Goal: Check status: Check status

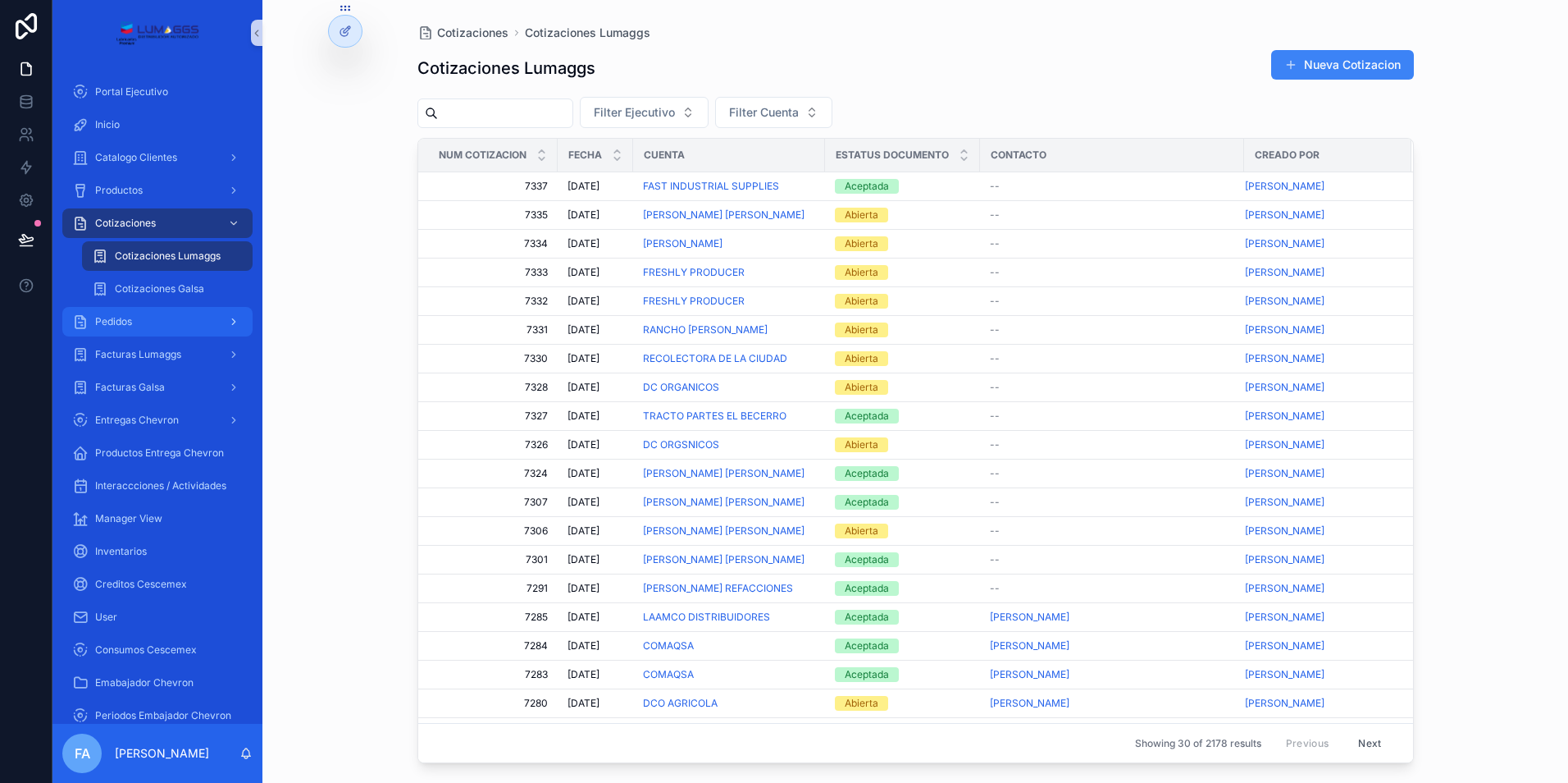
click at [124, 316] on span "Pedidos" at bounding box center [114, 321] width 37 height 14
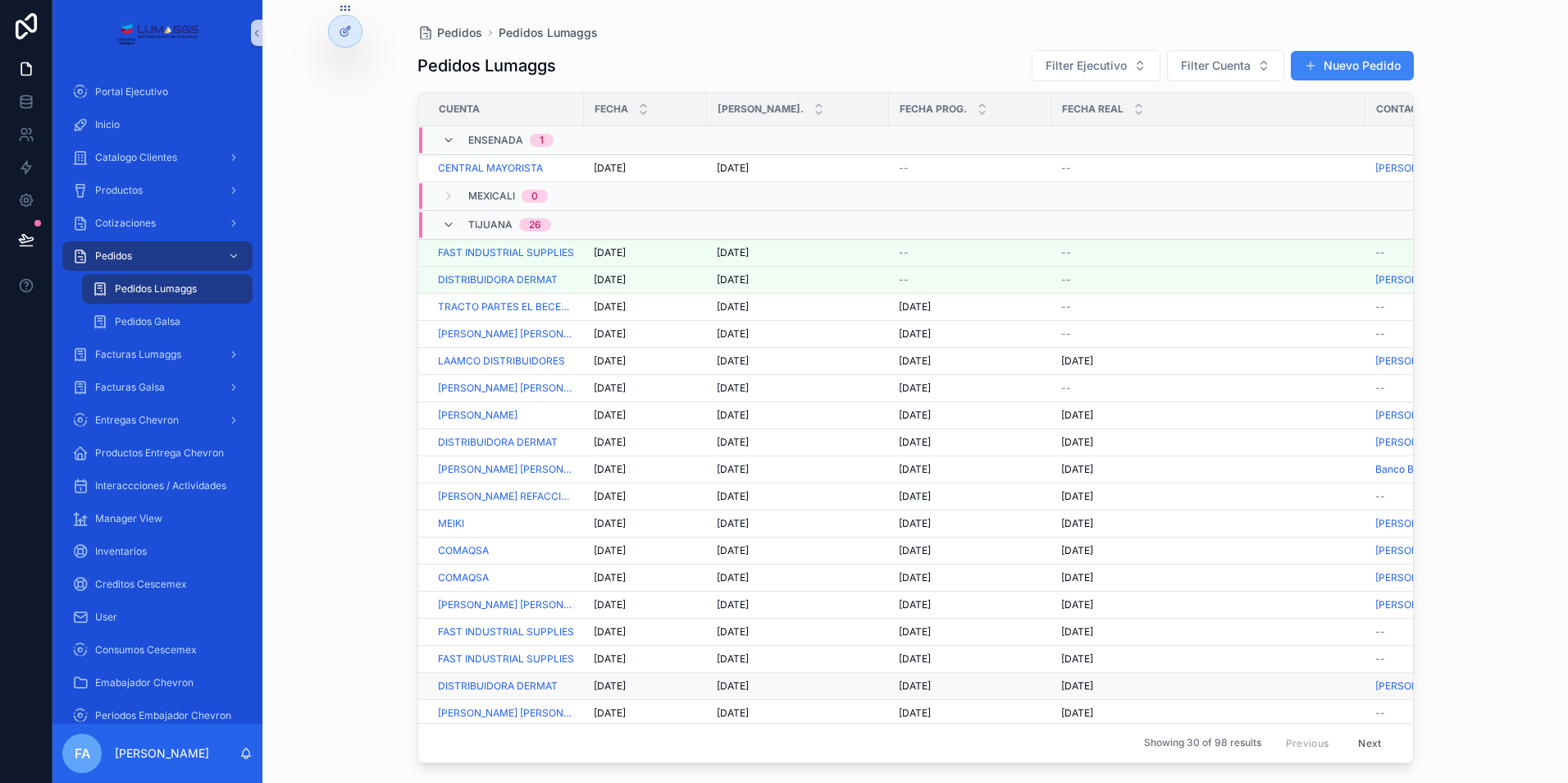
click at [608, 686] on span "[DATE]" at bounding box center [610, 686] width 32 height 14
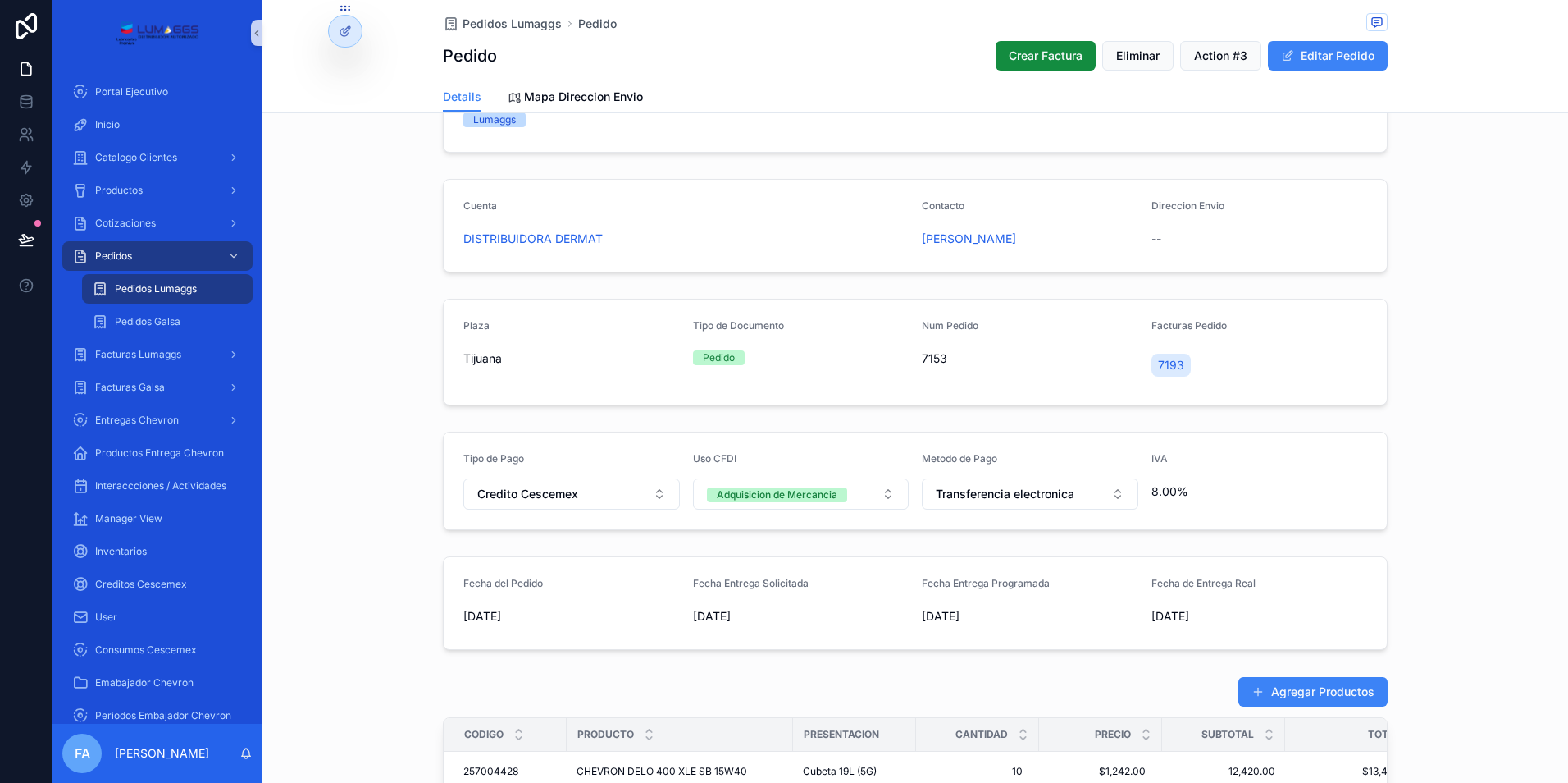
scroll to position [82, 0]
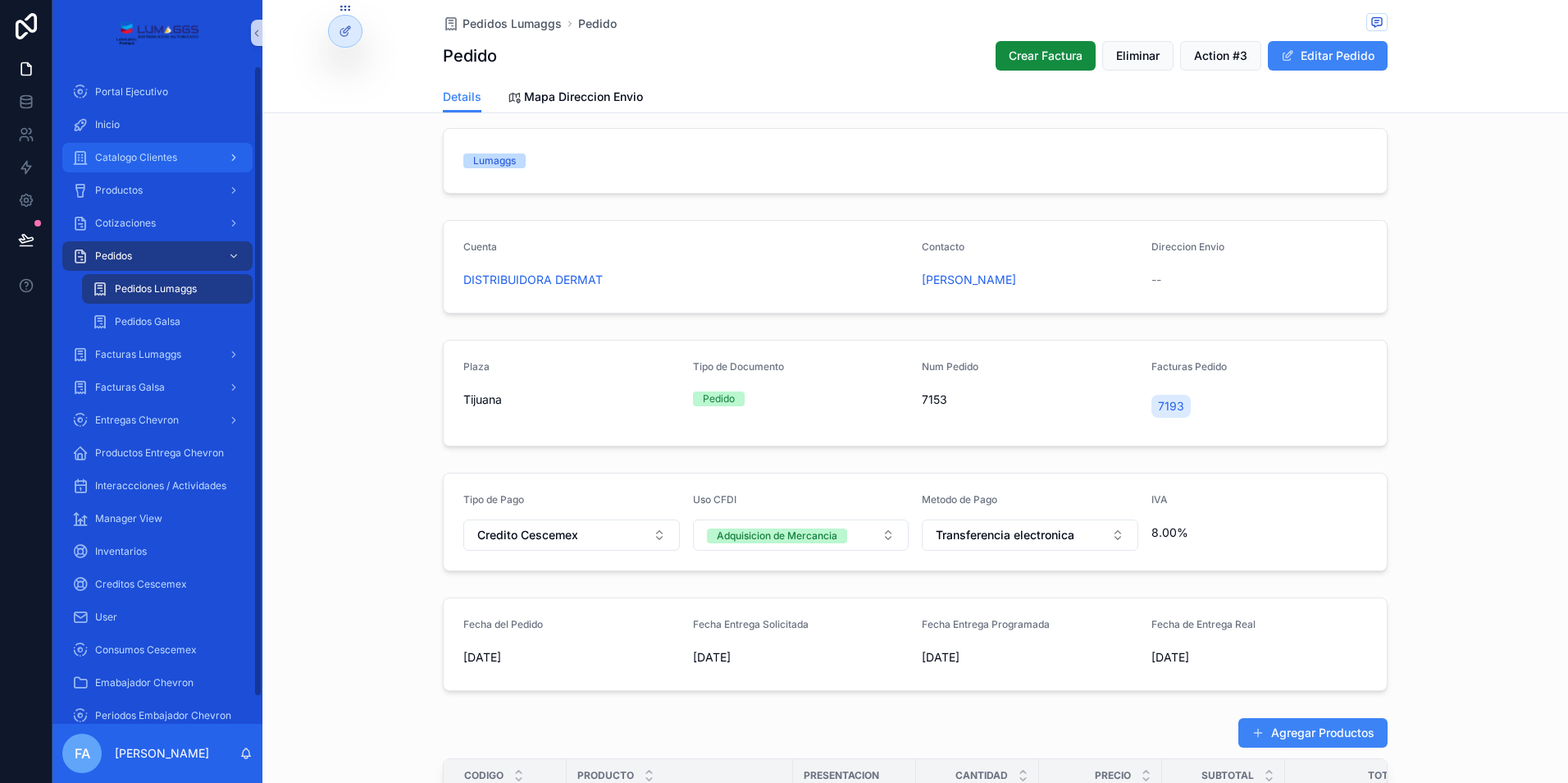
click at [129, 152] on span "Catalogo Clientes" at bounding box center [136, 158] width 82 height 14
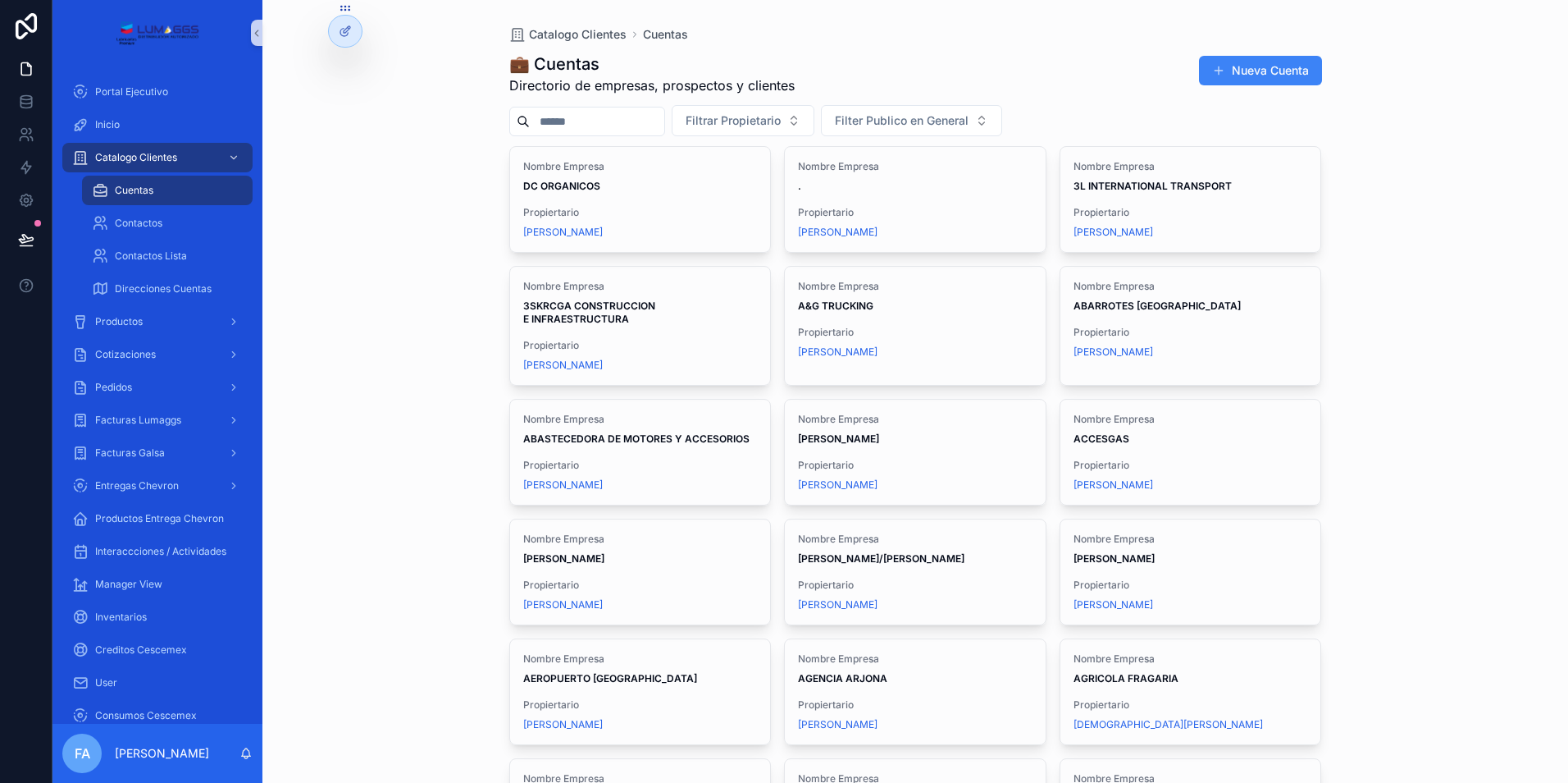
click at [590, 115] on input "scrollable content" at bounding box center [596, 121] width 134 height 23
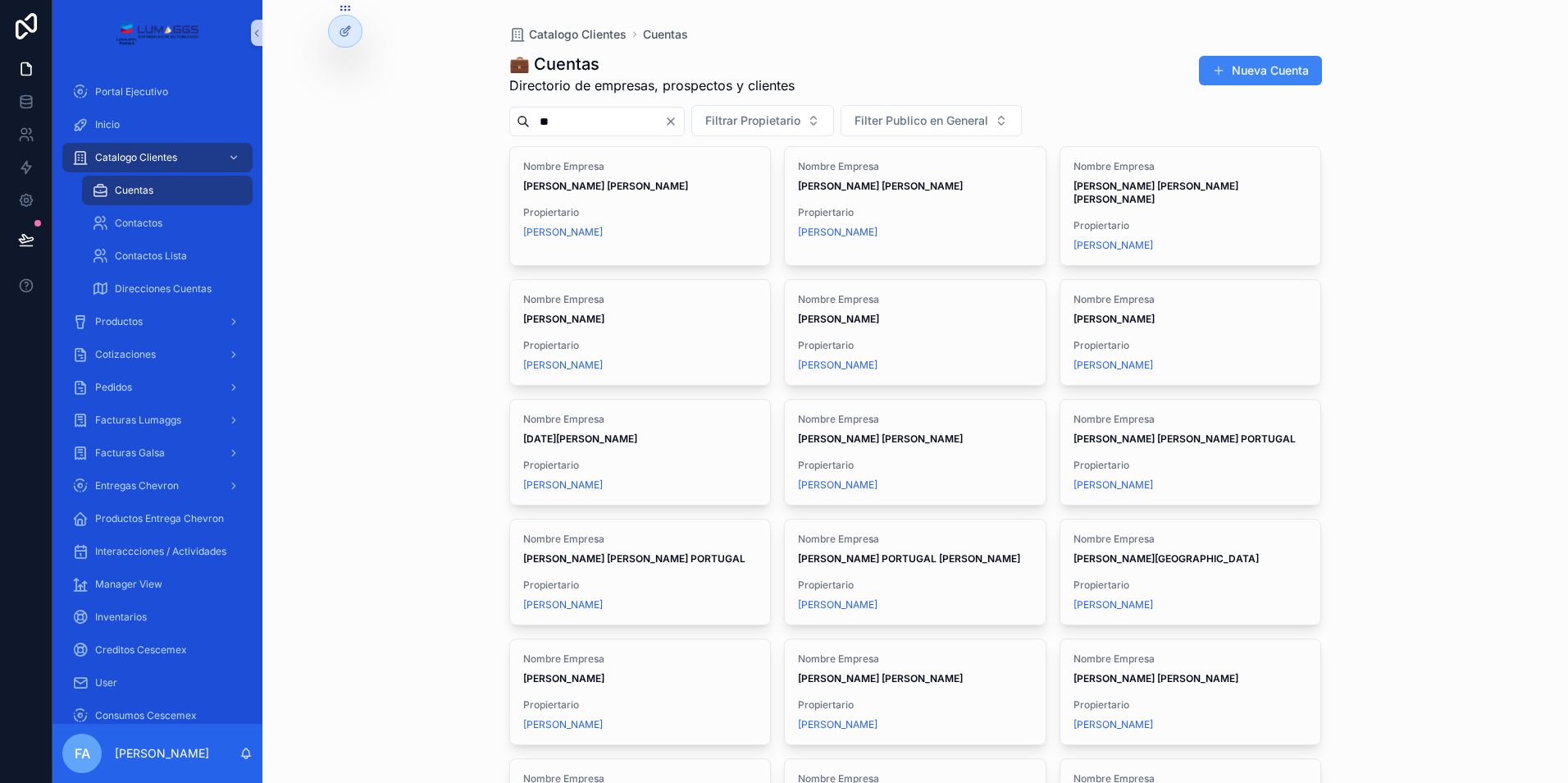
type input "*"
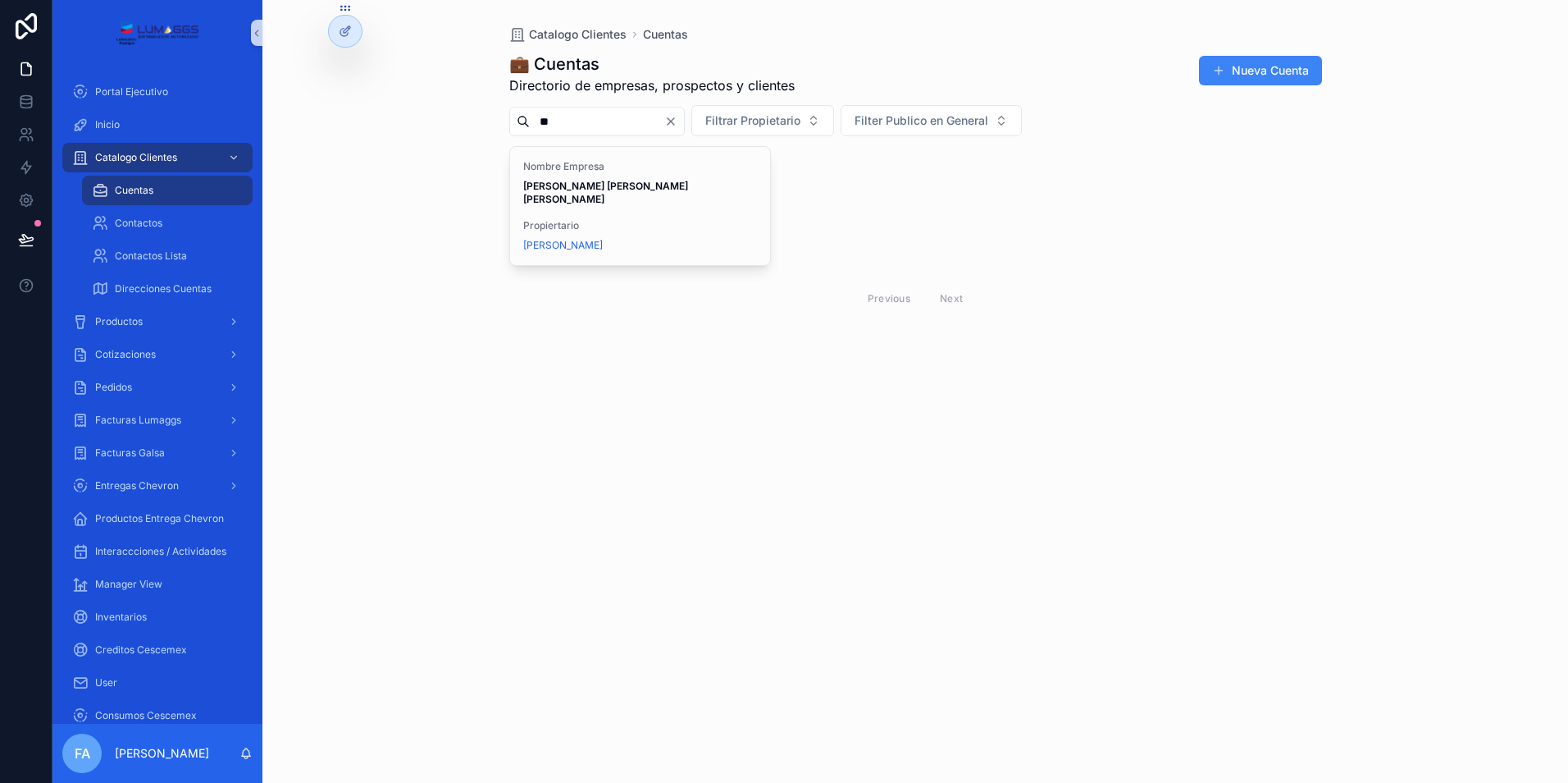
type input "*"
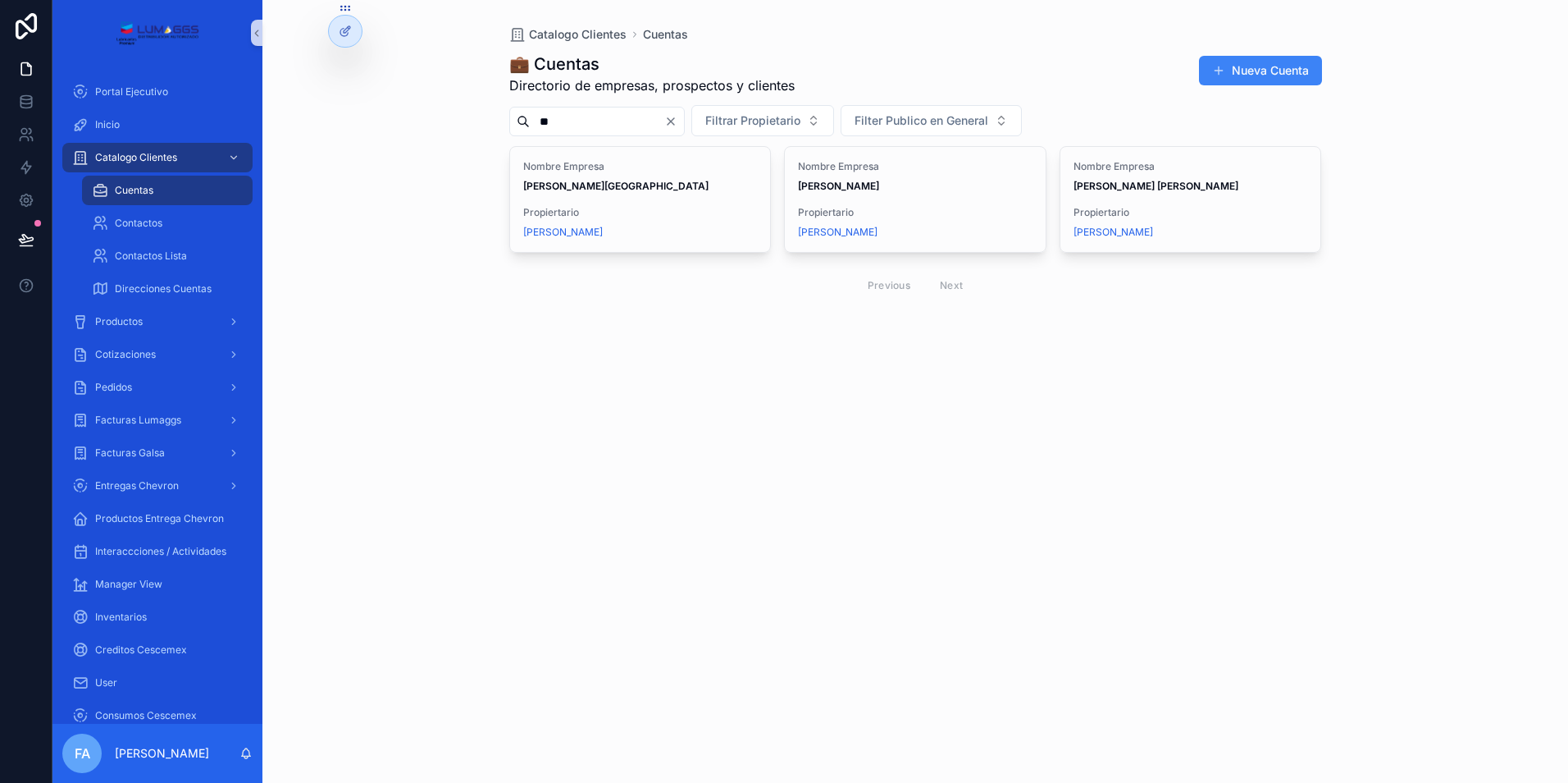
type input "*"
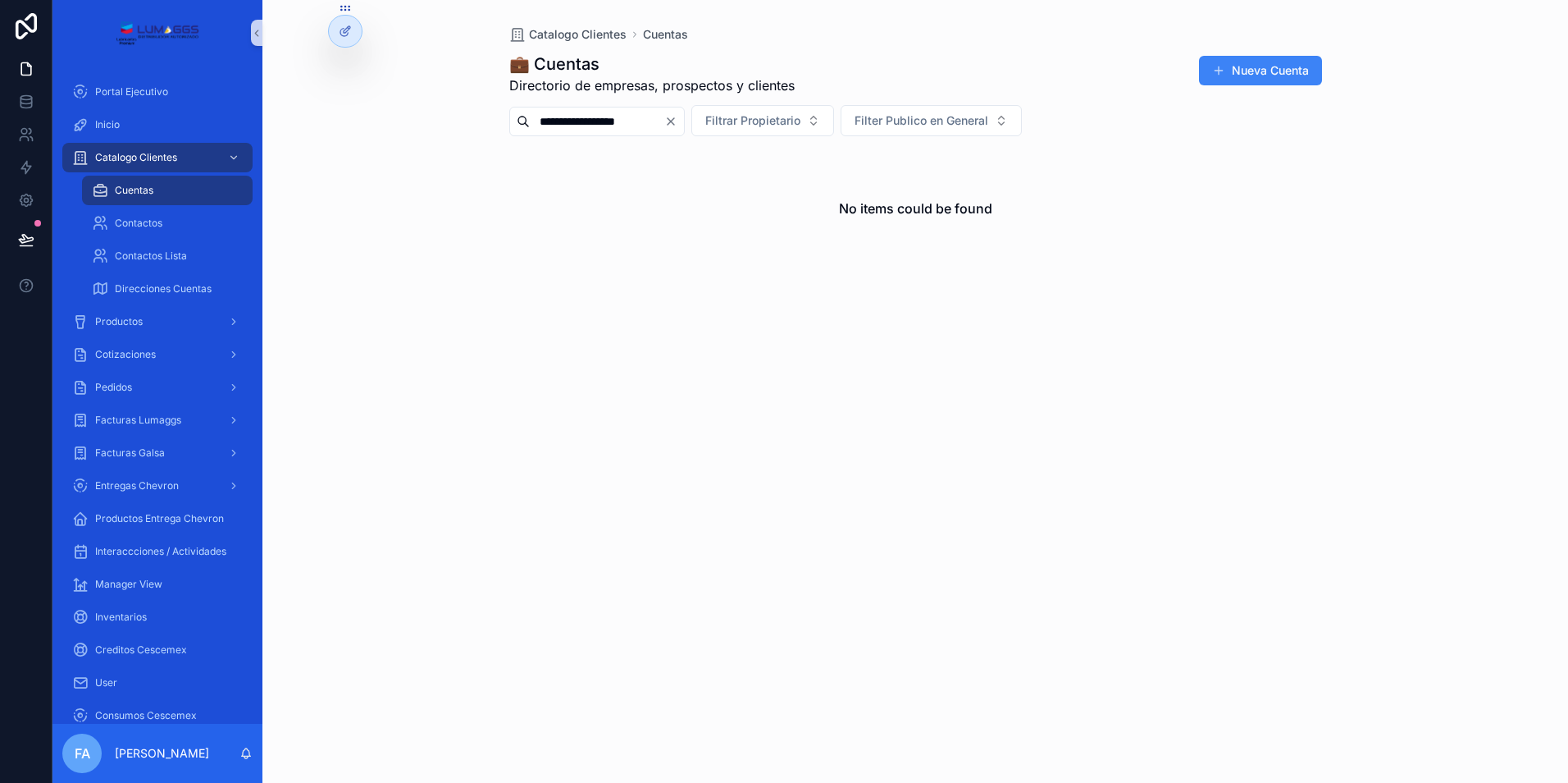
drag, startPoint x: 631, startPoint y: 124, endPoint x: 644, endPoint y: 122, distance: 13.2
click at [635, 124] on input "**********" at bounding box center [596, 121] width 134 height 23
click at [644, 122] on input "**********" at bounding box center [596, 121] width 134 height 23
type input "*"
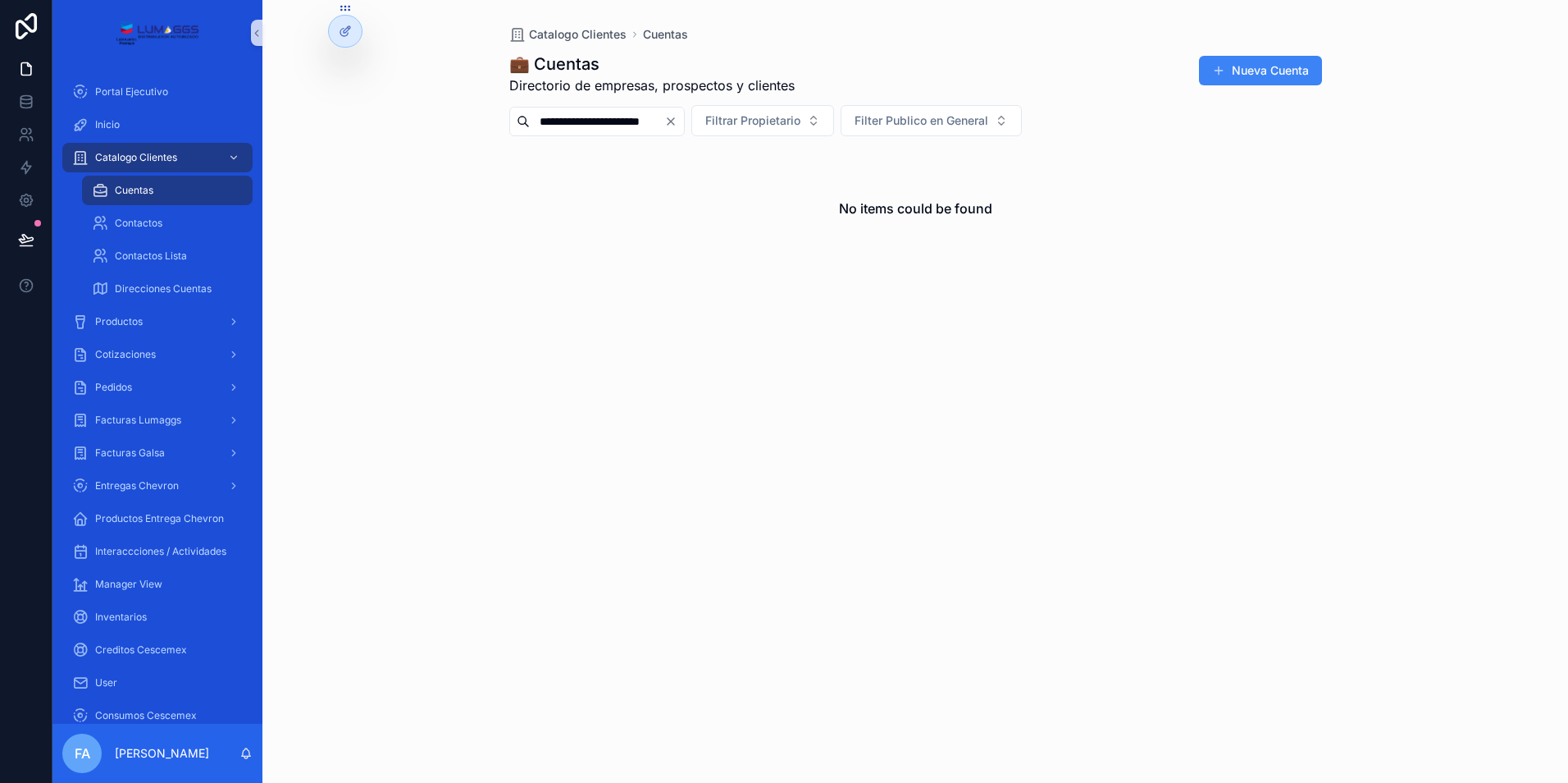
click at [613, 123] on input "**********" at bounding box center [596, 121] width 134 height 23
type input "**********"
drag, startPoint x: 595, startPoint y: 122, endPoint x: 495, endPoint y: 118, distance: 100.1
click at [496, 118] on div "**********" at bounding box center [915, 178] width 839 height 357
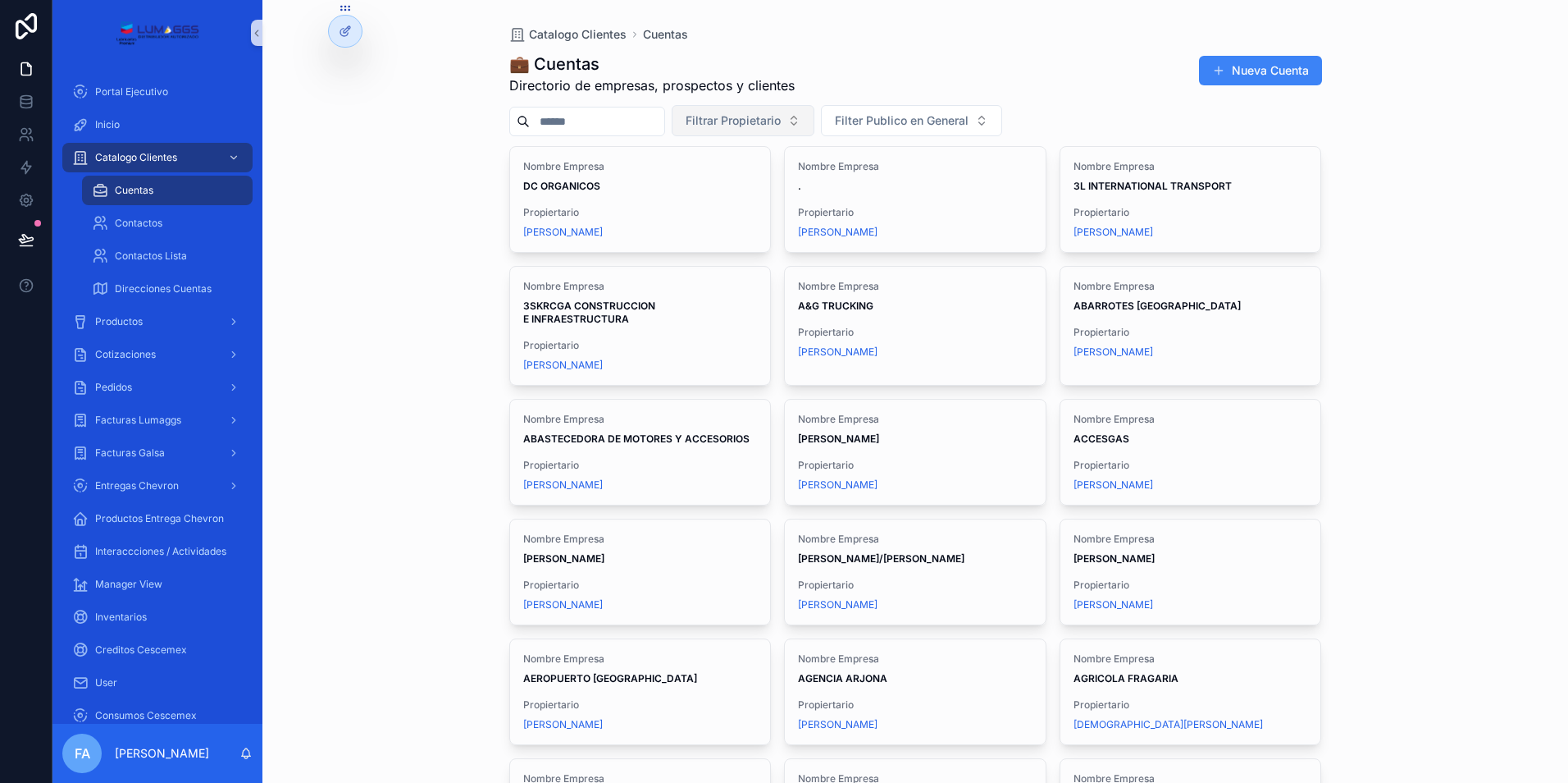
click at [781, 114] on span "Filtrar Propietario" at bounding box center [733, 120] width 95 height 16
type input "******"
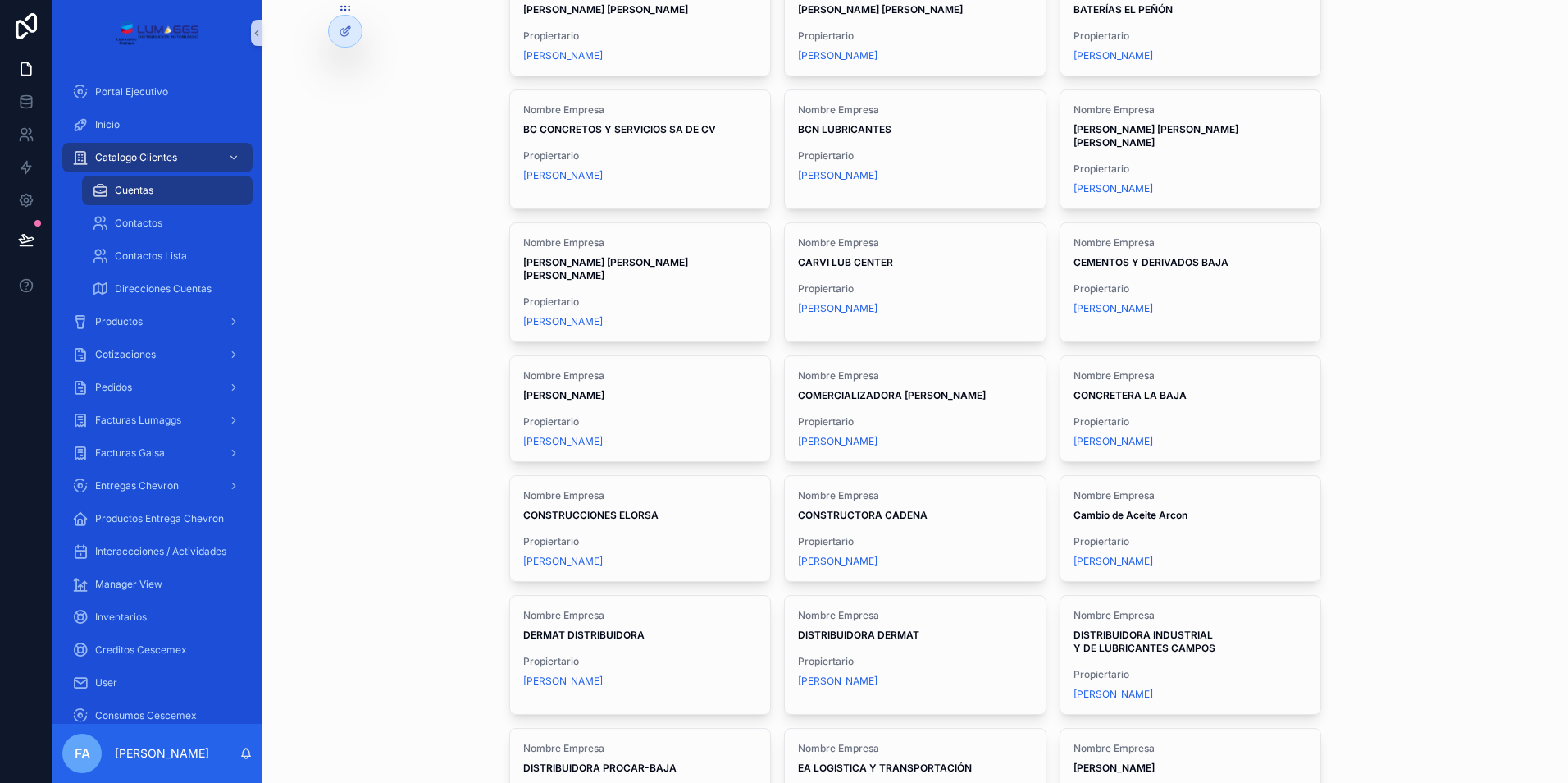
scroll to position [575, 0]
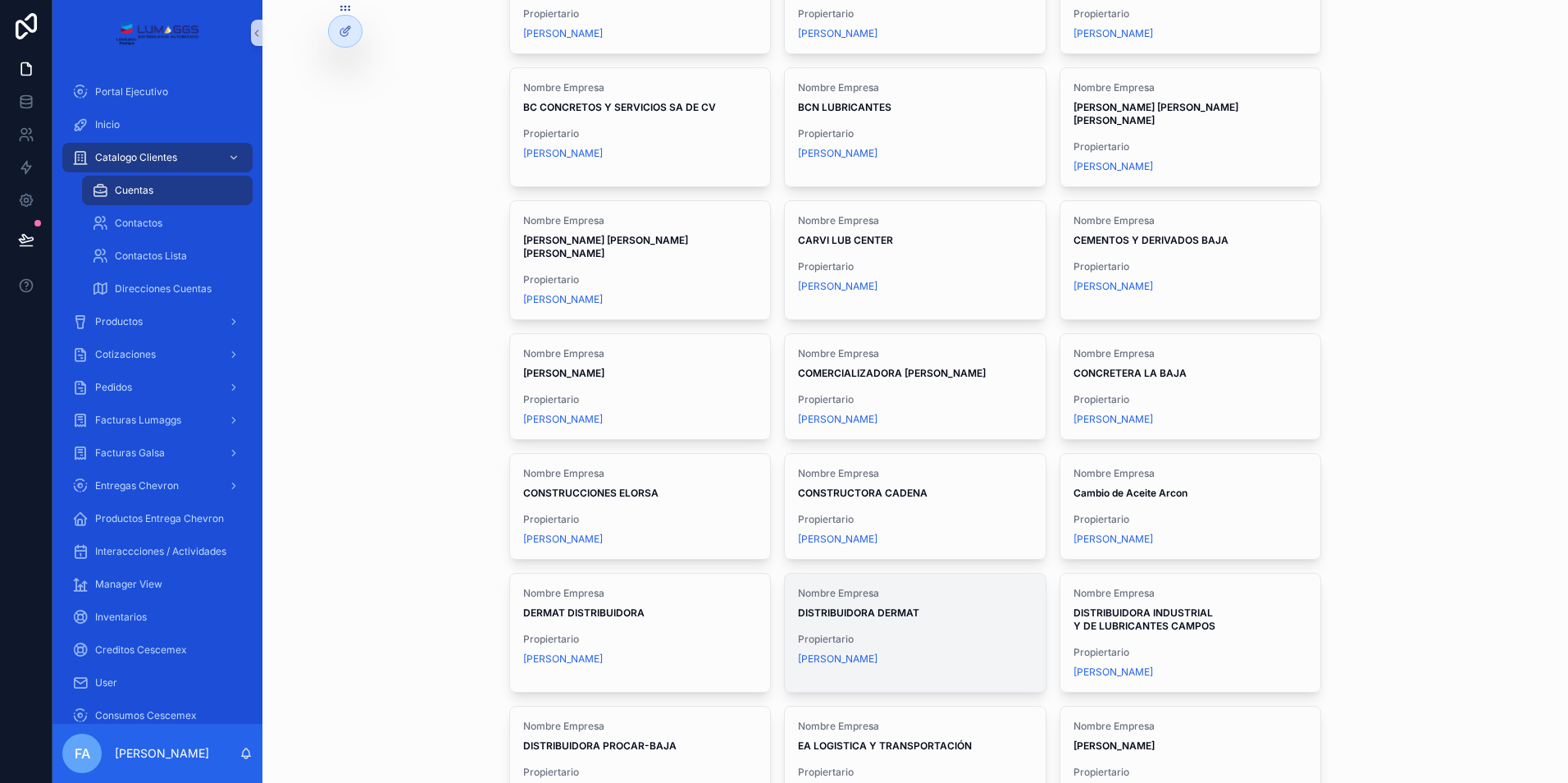
click at [859, 607] on strong "DISTRIBUIDORA DERMAT" at bounding box center [859, 613] width 121 height 13
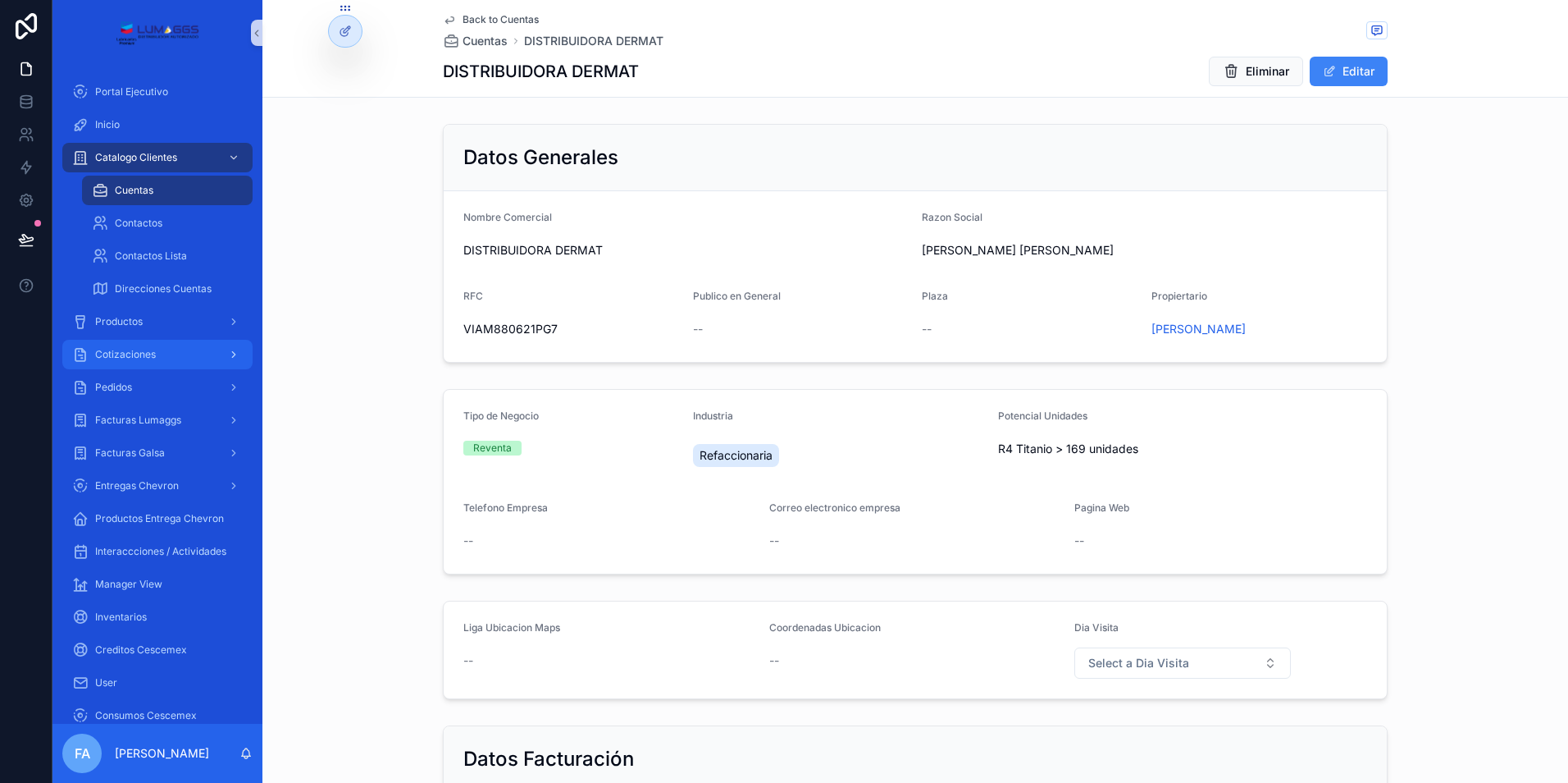
click at [136, 352] on span "Cotizaciones" at bounding box center [126, 354] width 61 height 14
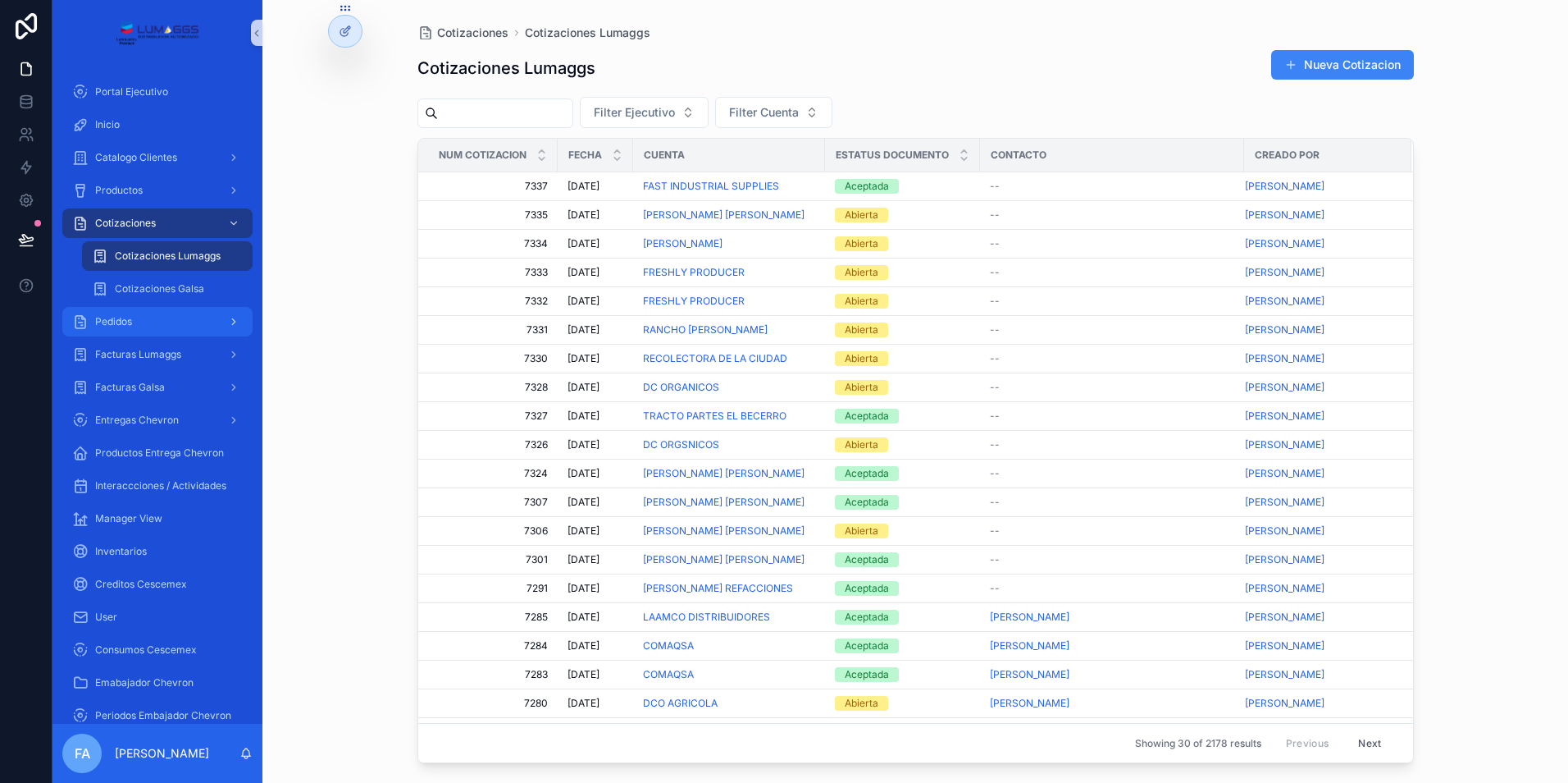
click at [117, 321] on span "Pedidos" at bounding box center [114, 321] width 37 height 14
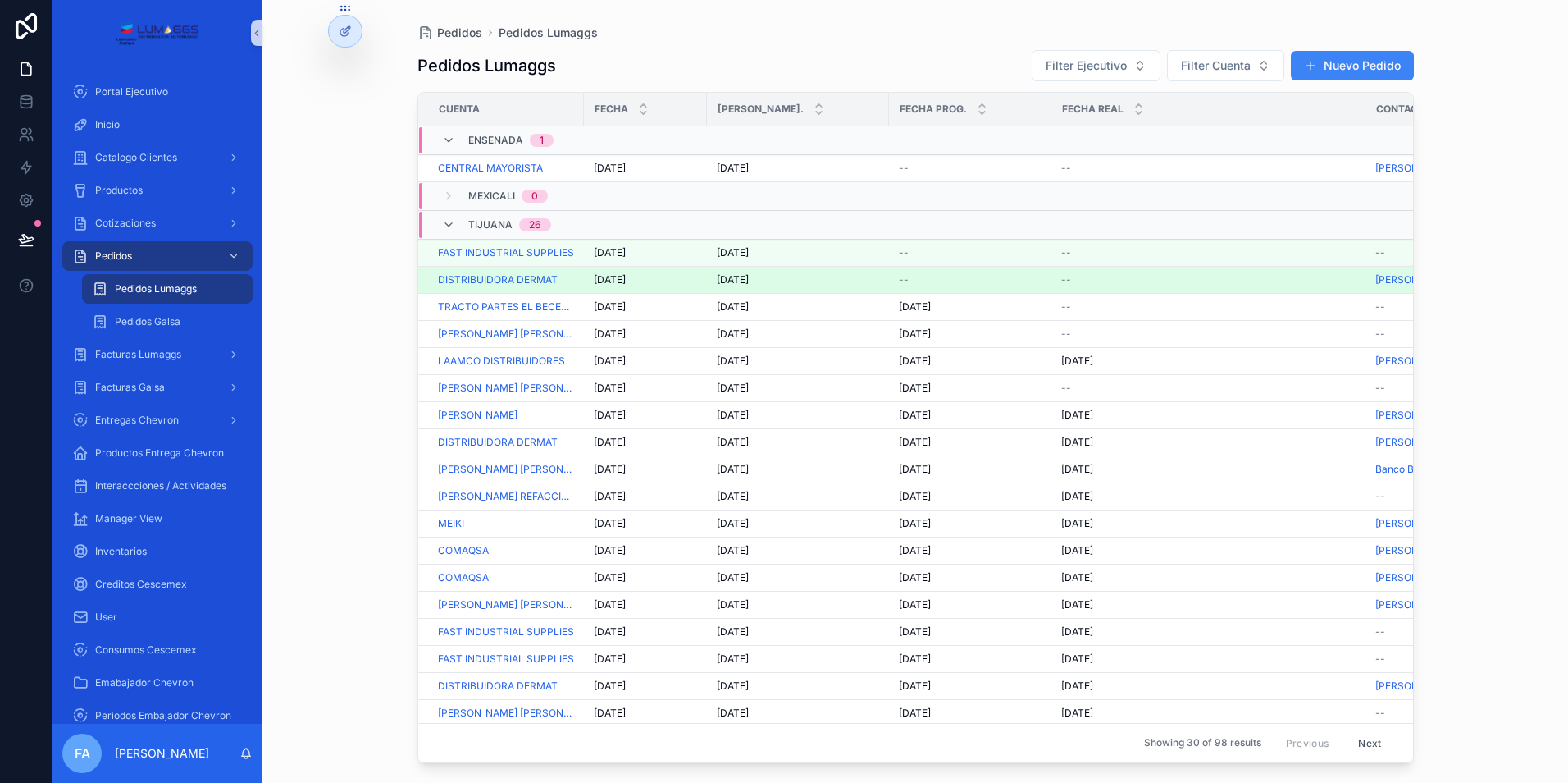
click at [737, 279] on span "[DATE]" at bounding box center [733, 280] width 32 height 14
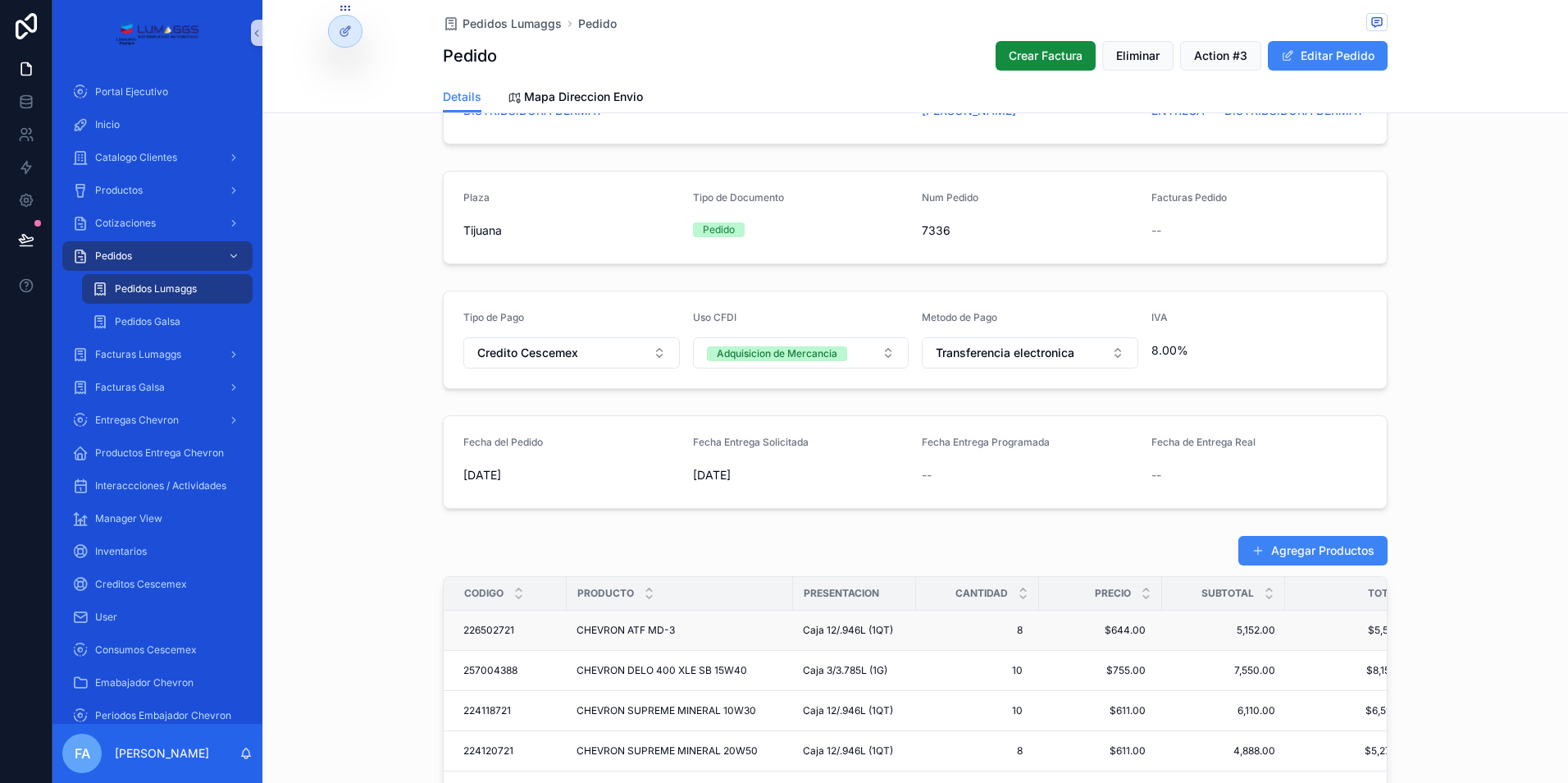
scroll to position [410, 0]
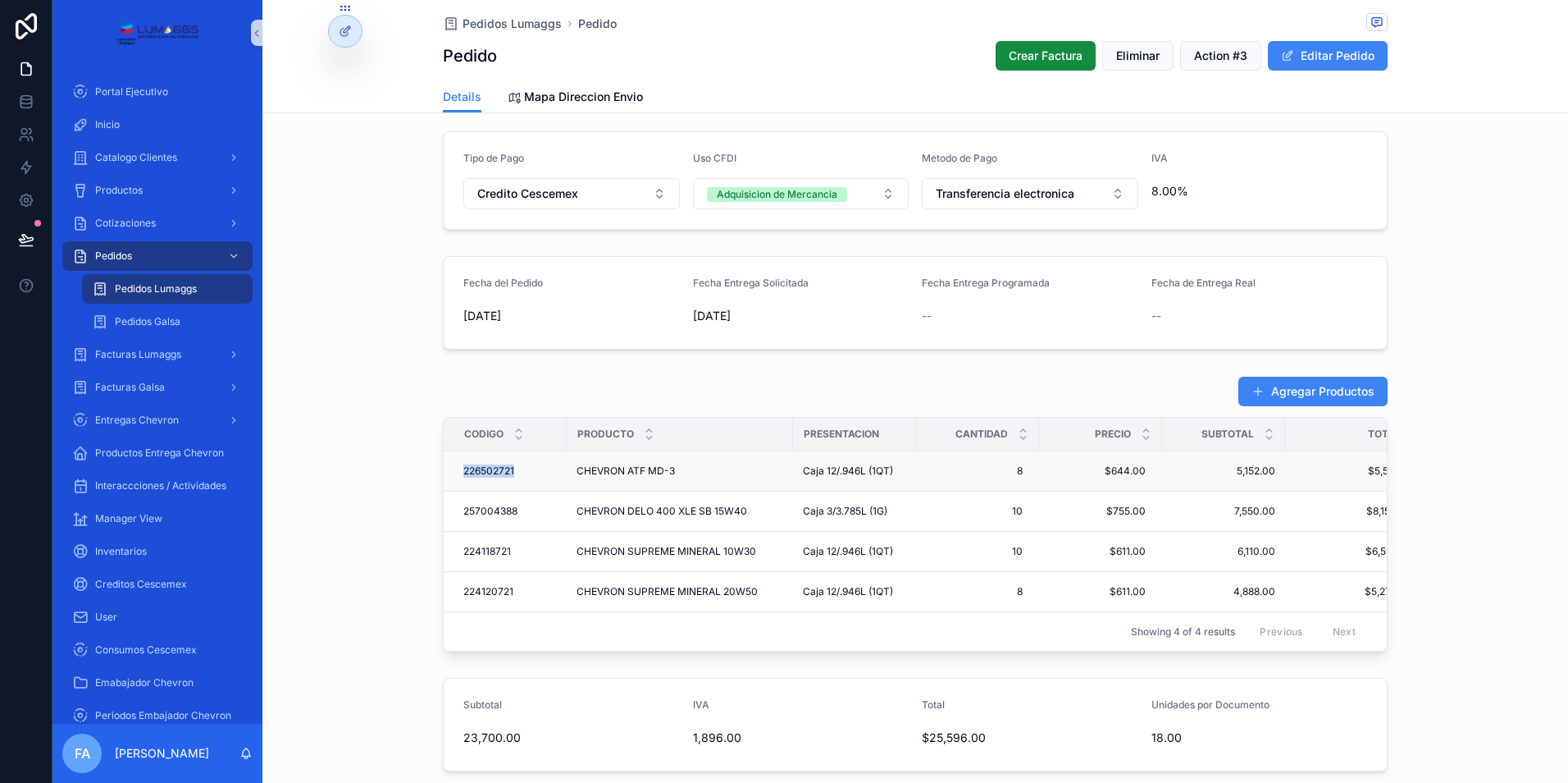
drag, startPoint x: 445, startPoint y: 467, endPoint x: 512, endPoint y: 470, distance: 67.1
click at [512, 470] on td "226502721 226502721" at bounding box center [505, 472] width 123 height 40
copy span "226502721"
drag, startPoint x: 457, startPoint y: 508, endPoint x: 513, endPoint y: 511, distance: 56.1
click at [513, 511] on td "257004388 257004388" at bounding box center [505, 511] width 123 height 40
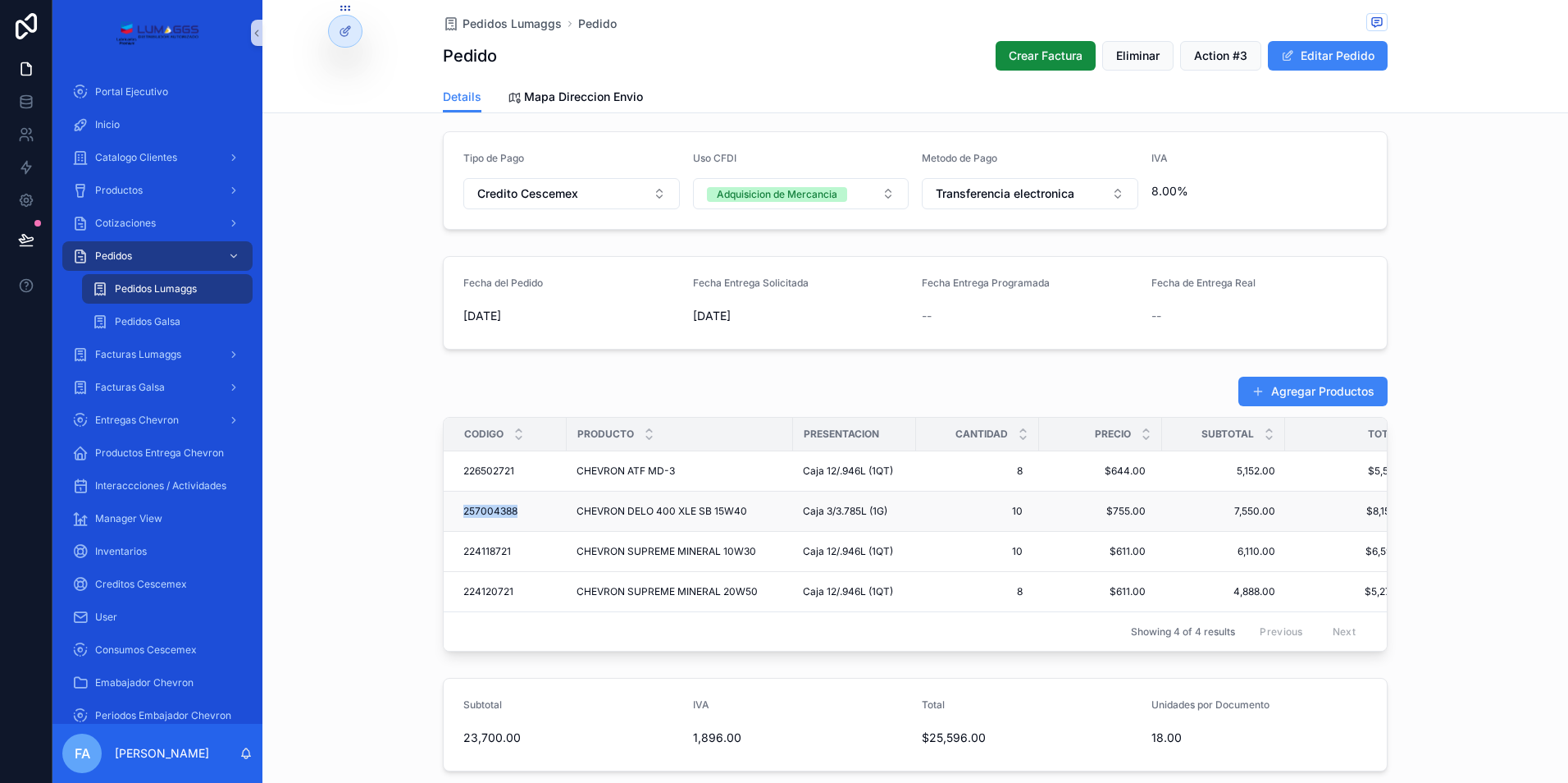
copy span "257004388"
drag, startPoint x: 450, startPoint y: 550, endPoint x: 504, endPoint y: 551, distance: 54.0
click at [504, 551] on td "224118721 224118721" at bounding box center [505, 552] width 123 height 40
copy span "224118721"
drag, startPoint x: 452, startPoint y: 594, endPoint x: 511, endPoint y: 592, distance: 59.0
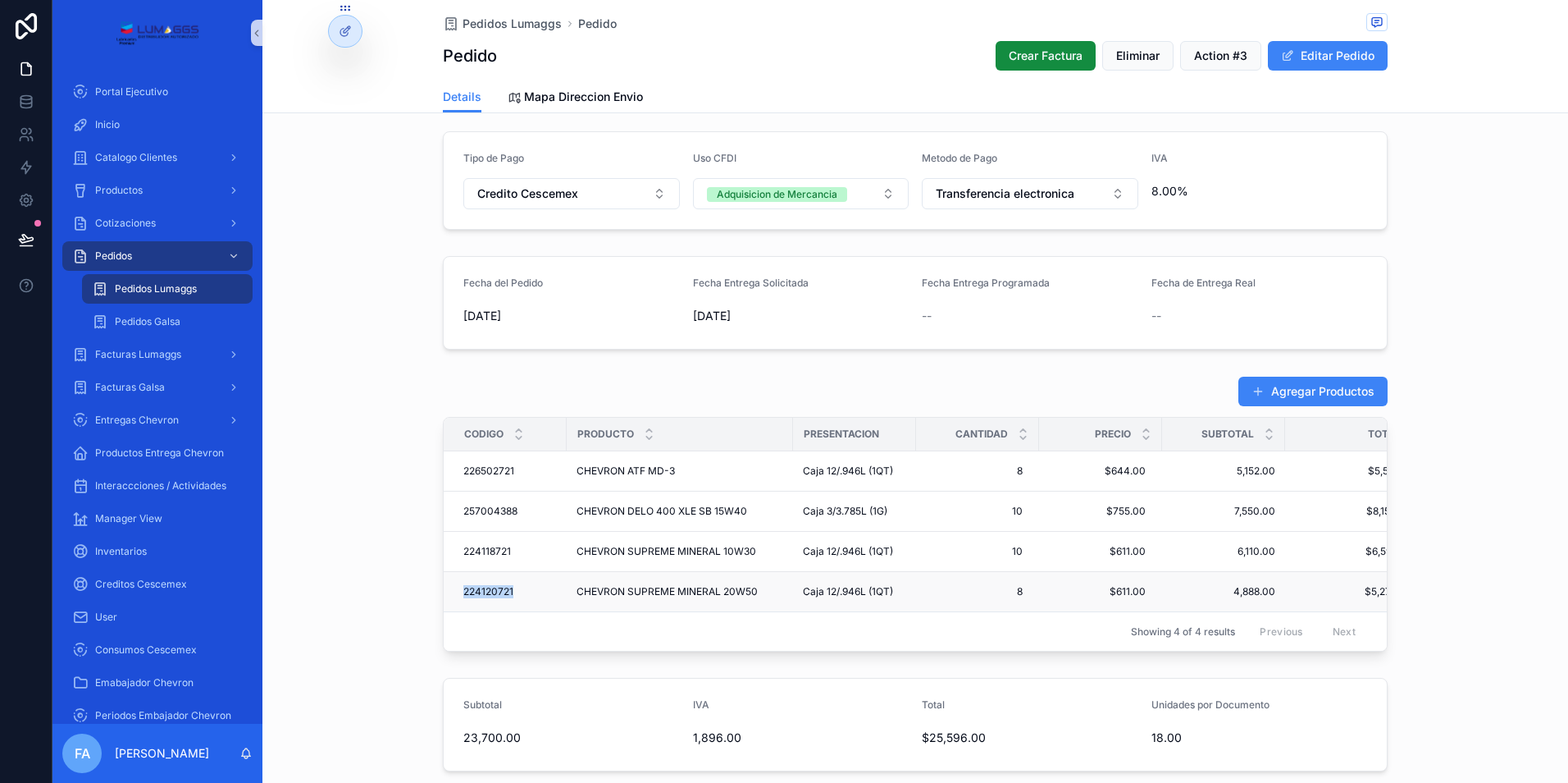
click at [511, 592] on td "224120721 224120721" at bounding box center [505, 592] width 123 height 40
copy span "224120721"
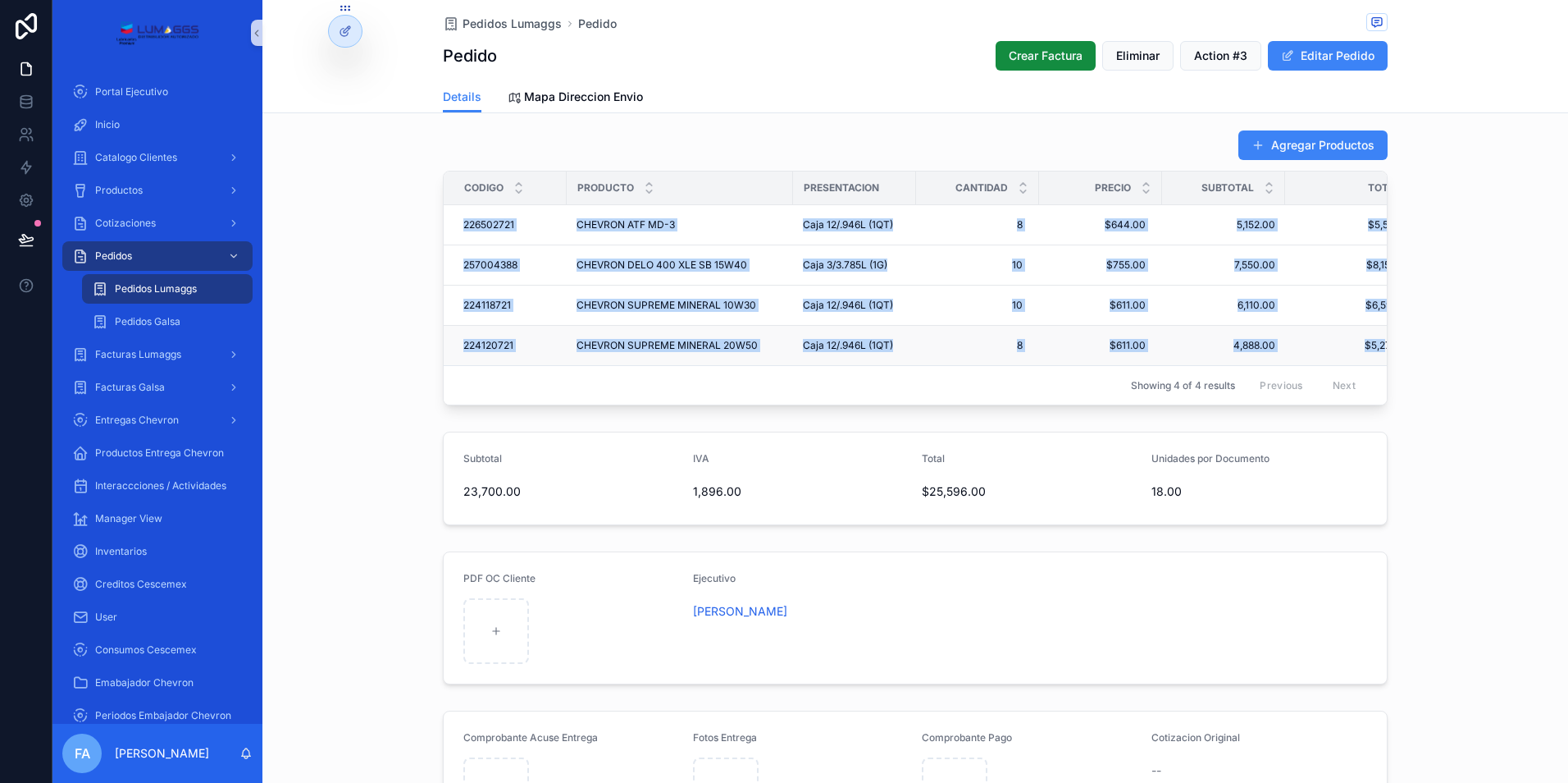
scroll to position [0, 46]
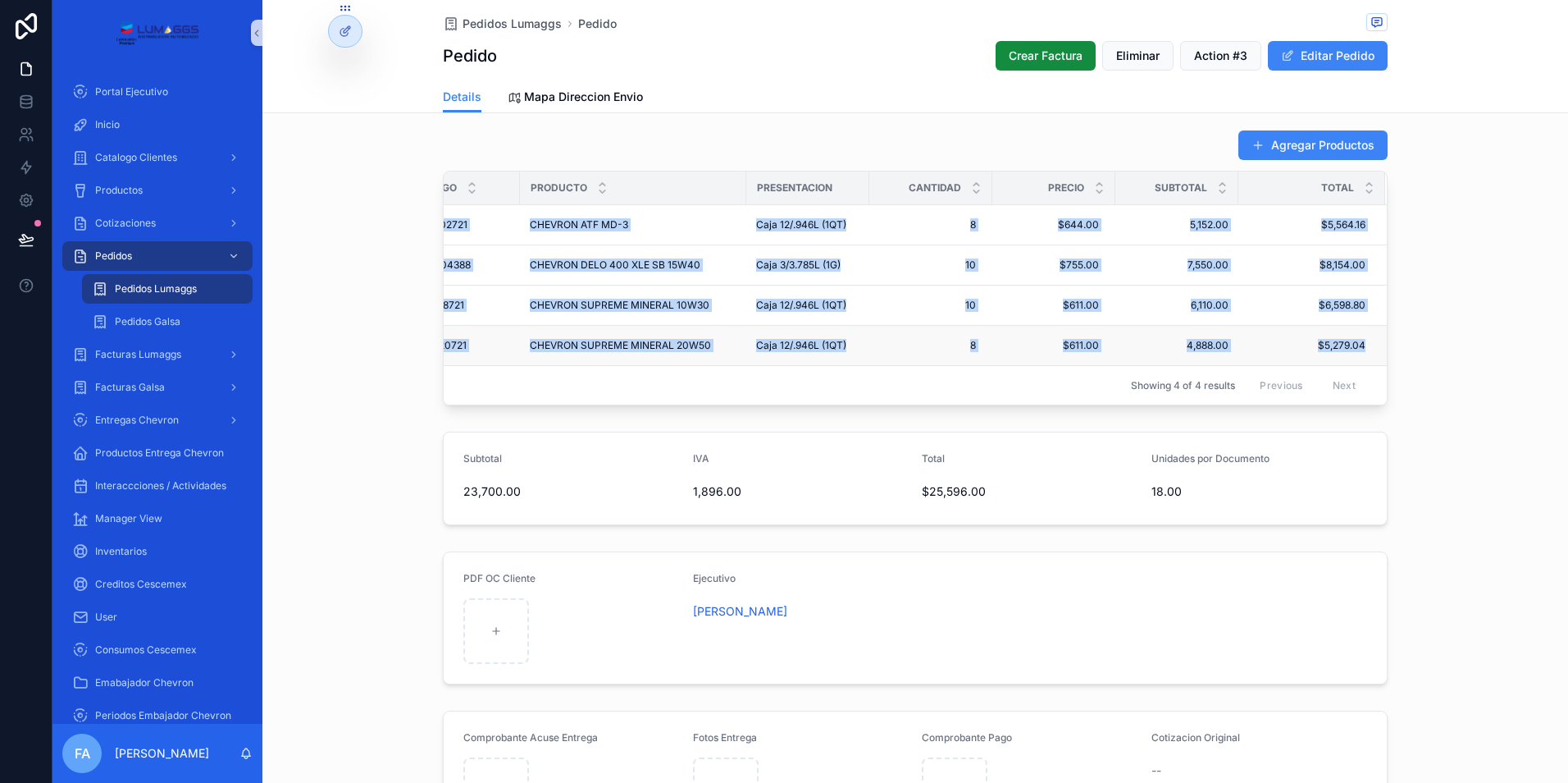
drag, startPoint x: 452, startPoint y: 220, endPoint x: 1367, endPoint y: 338, distance: 922.6
click at [1367, 338] on tbody "226502721 226502721 CHEVRON ATF MD-3 CHEVRON ATF MD-3 Caja 12/.946L (1QT) 8 8 $…" at bounding box center [892, 285] width 990 height 161
copy tbody "226502721 226502721 CHEVRON ATF MD-3 CHEVRON ATF MD-3 Caja 12/.946L (1QT) 8 8 $…"
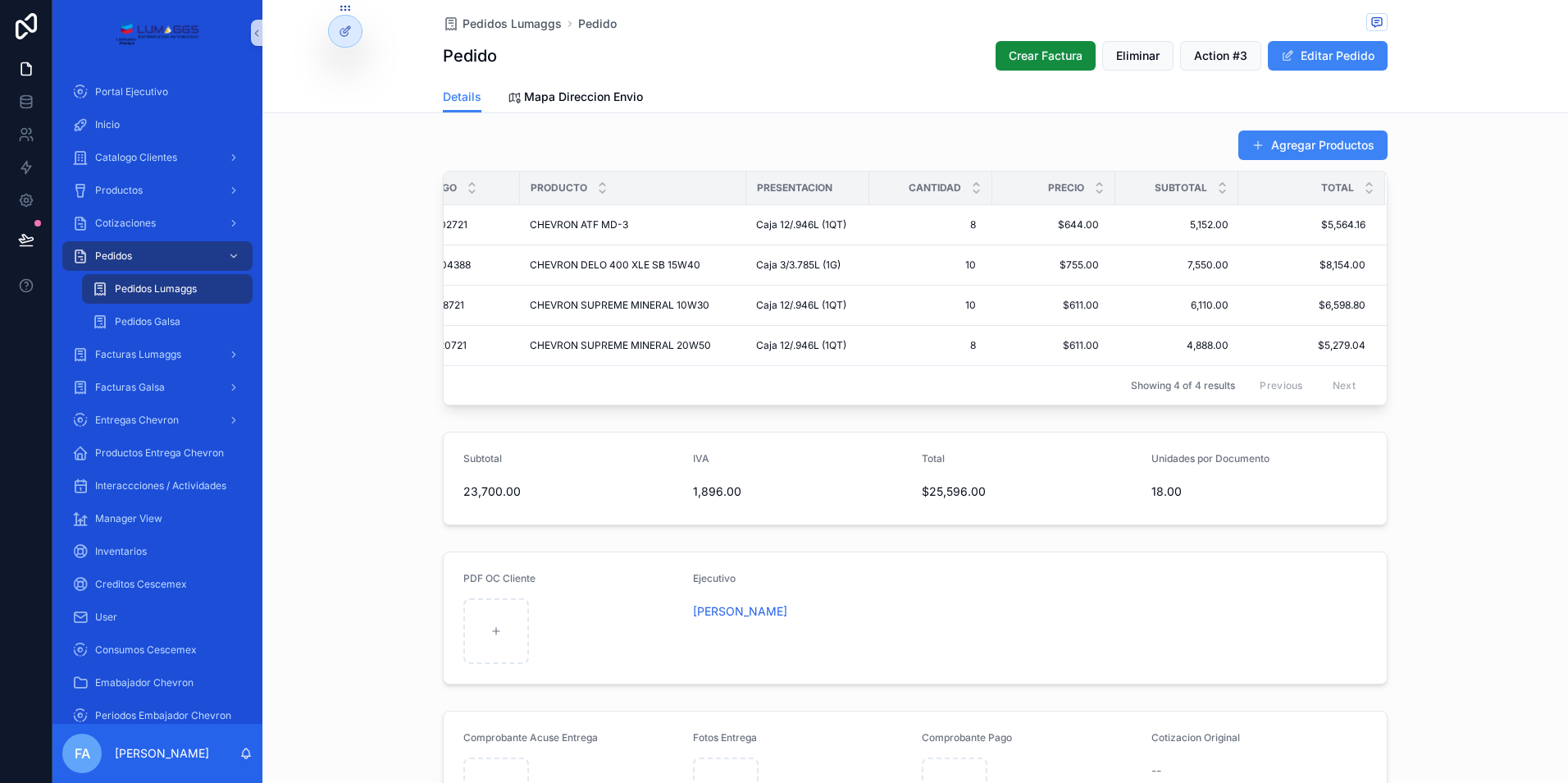
click at [773, 134] on div "Agregar Productos" at bounding box center [915, 145] width 945 height 31
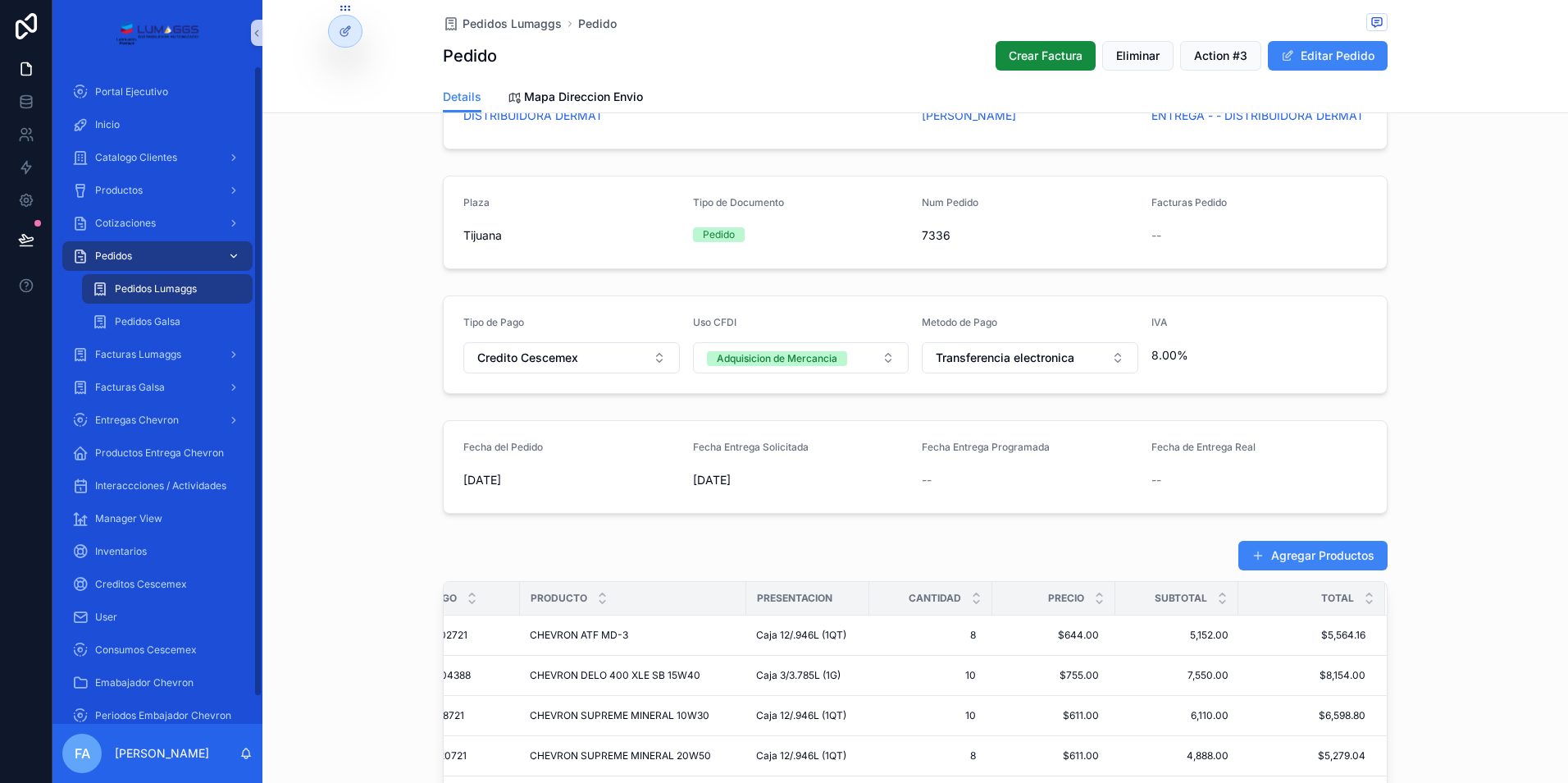
click at [170, 256] on div "Pedidos" at bounding box center [158, 256] width 170 height 26
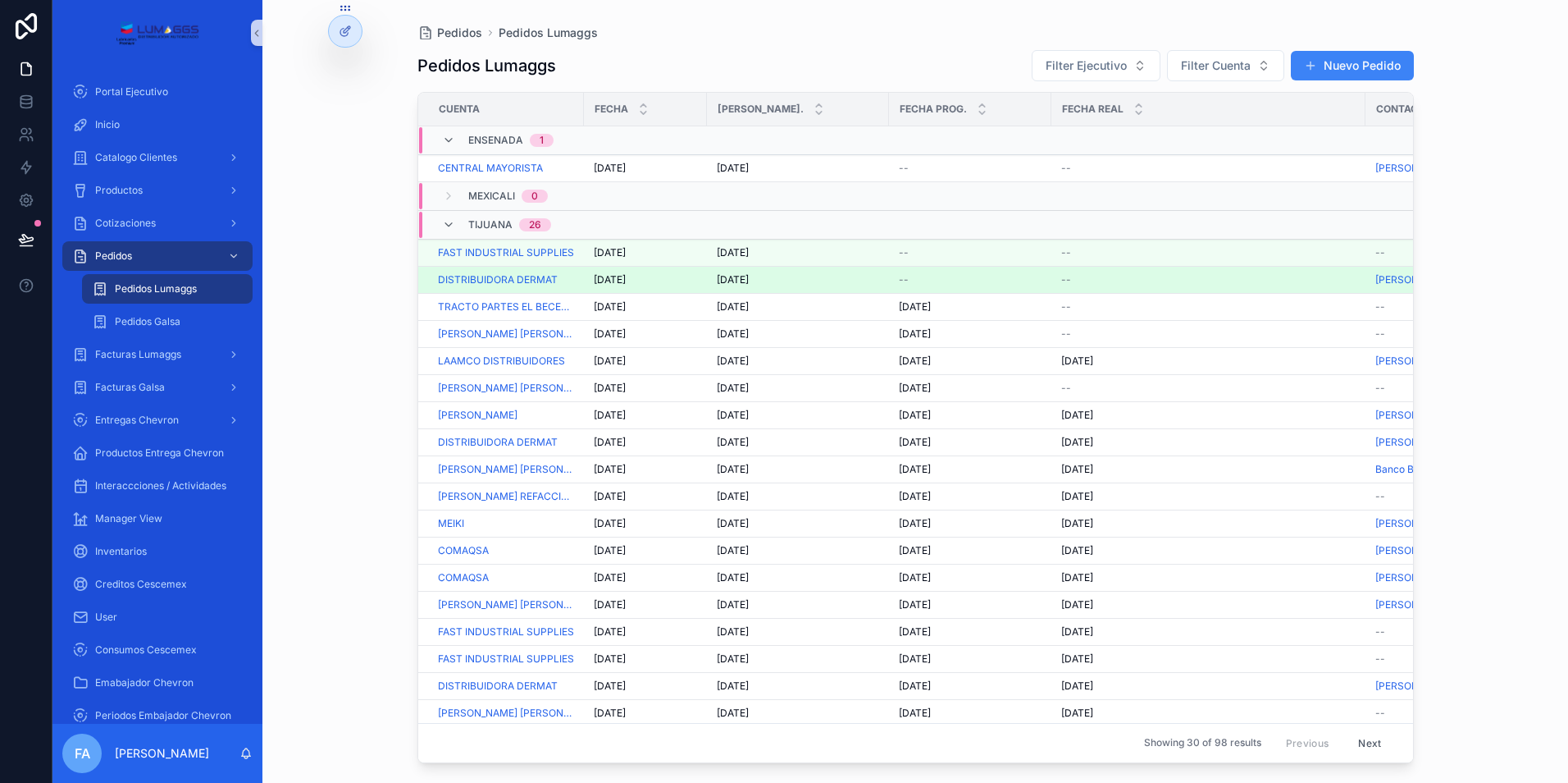
click at [904, 281] on span "--" at bounding box center [904, 280] width 10 height 14
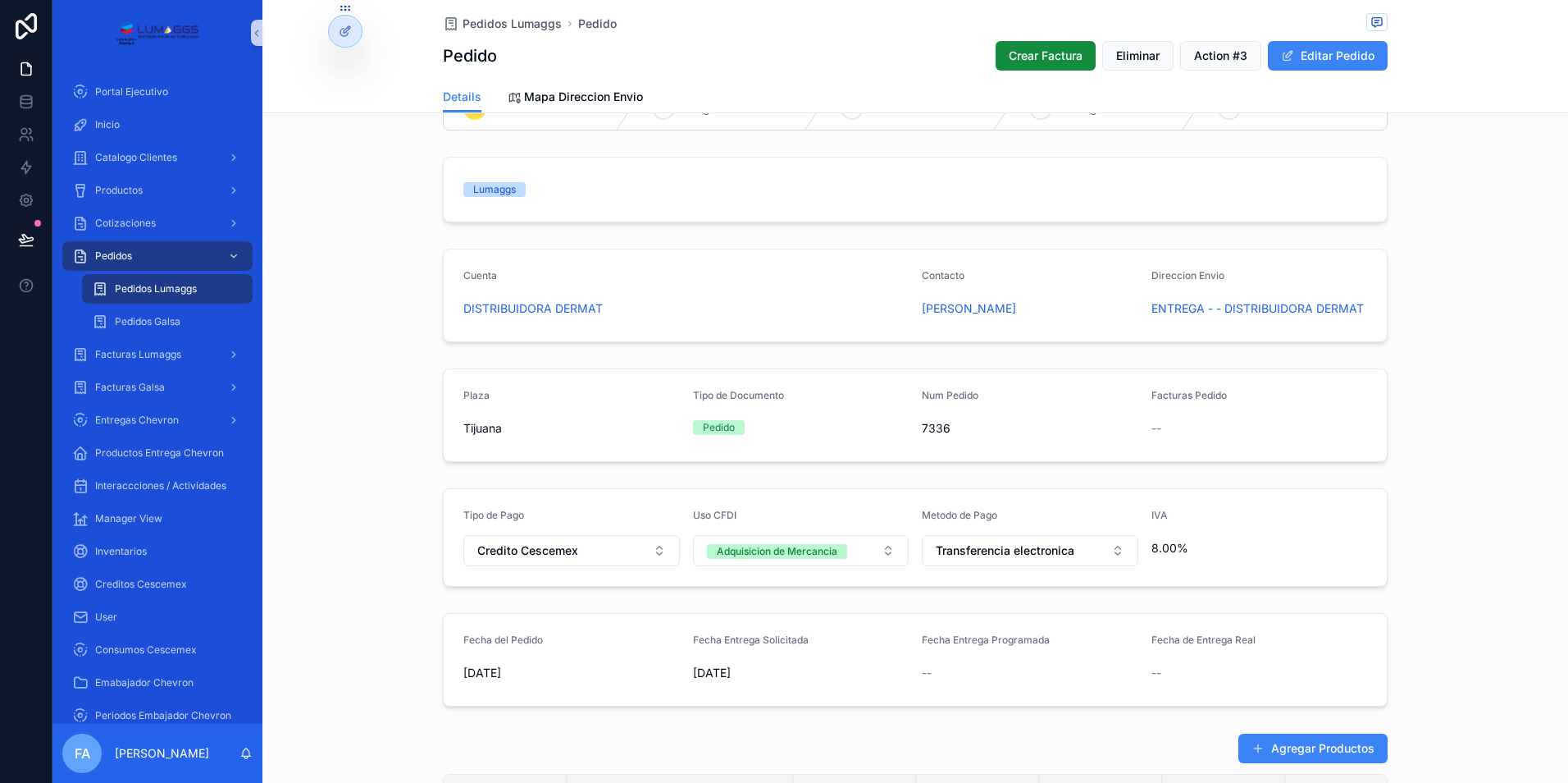
scroll to position [82, 0]
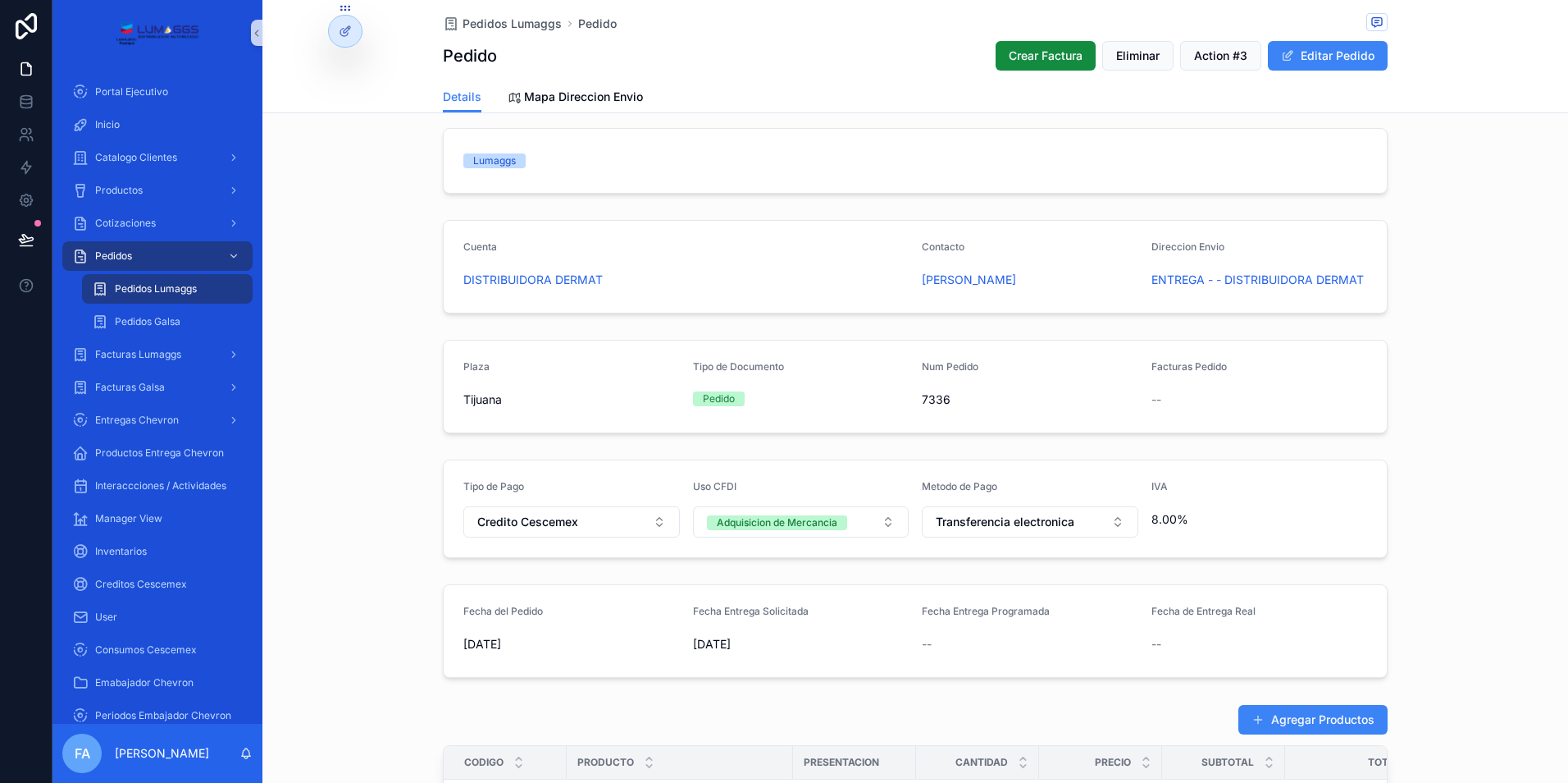
click at [950, 651] on div "--" at bounding box center [1030, 644] width 217 height 16
click at [1321, 54] on button "Editar Pedido" at bounding box center [1328, 56] width 120 height 30
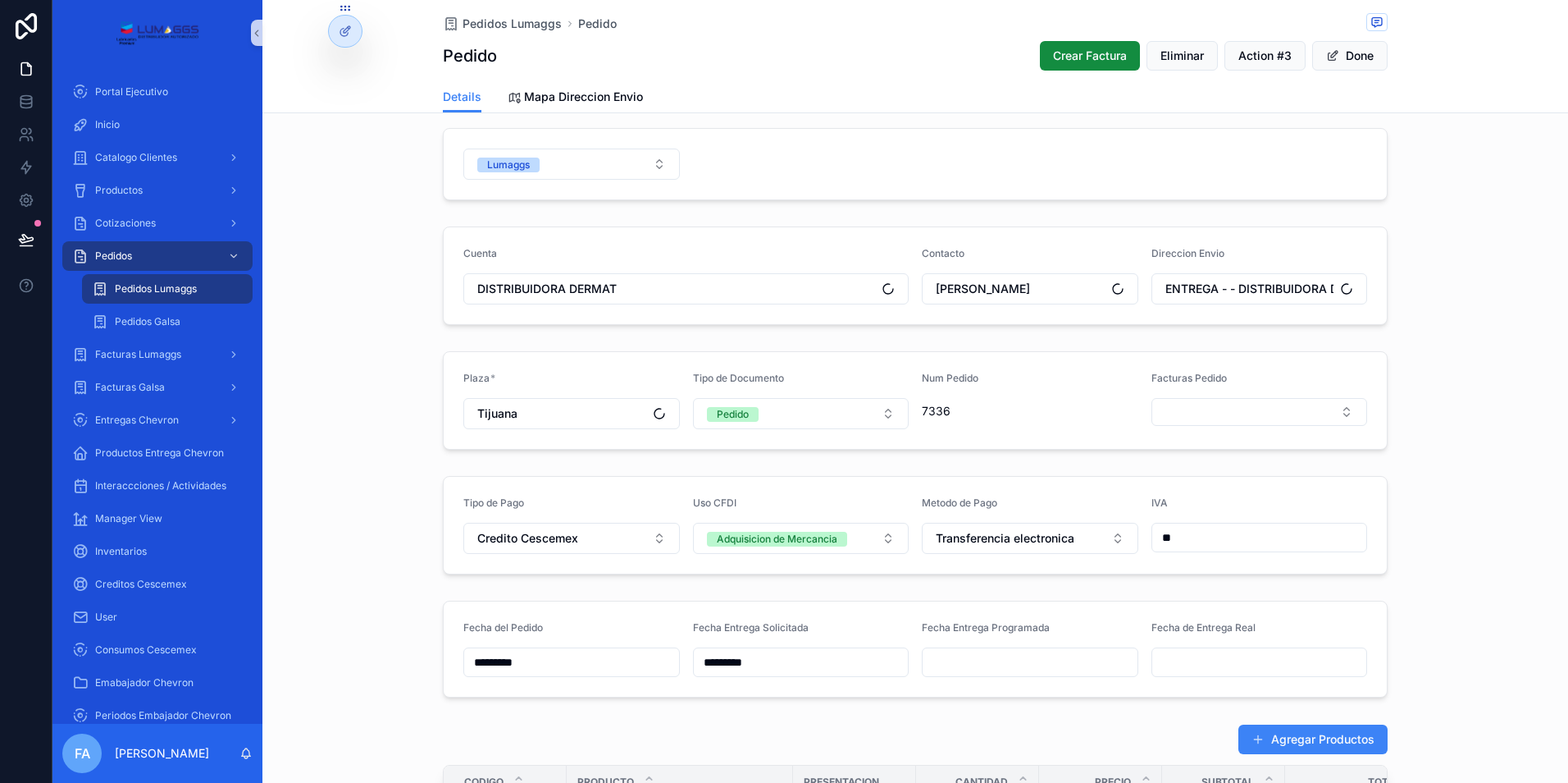
click at [964, 661] on input "scrollable content" at bounding box center [1030, 662] width 215 height 23
click at [1025, 480] on button "2" at bounding box center [1023, 477] width 30 height 30
type input "*********"
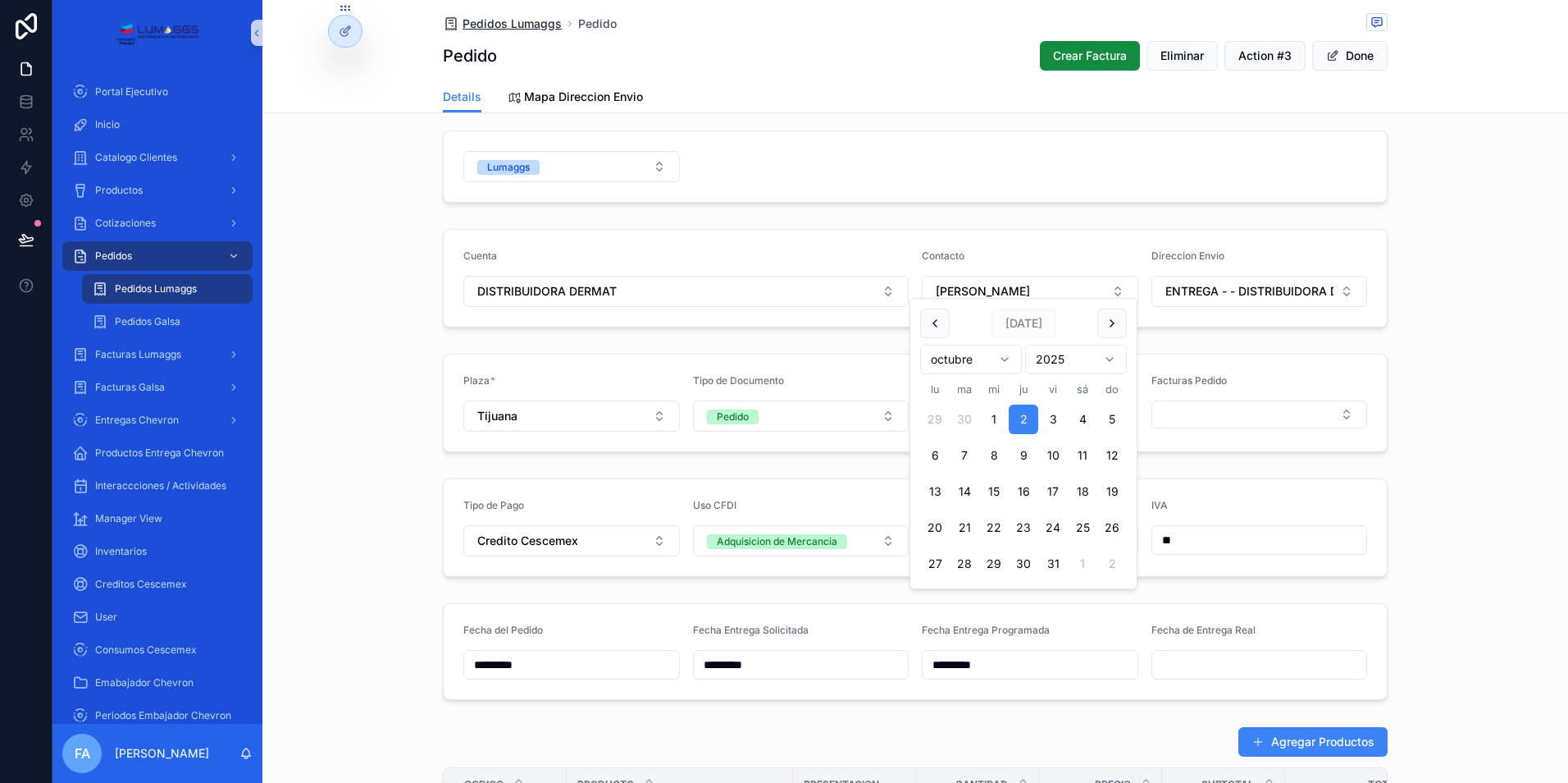
scroll to position [0, 0]
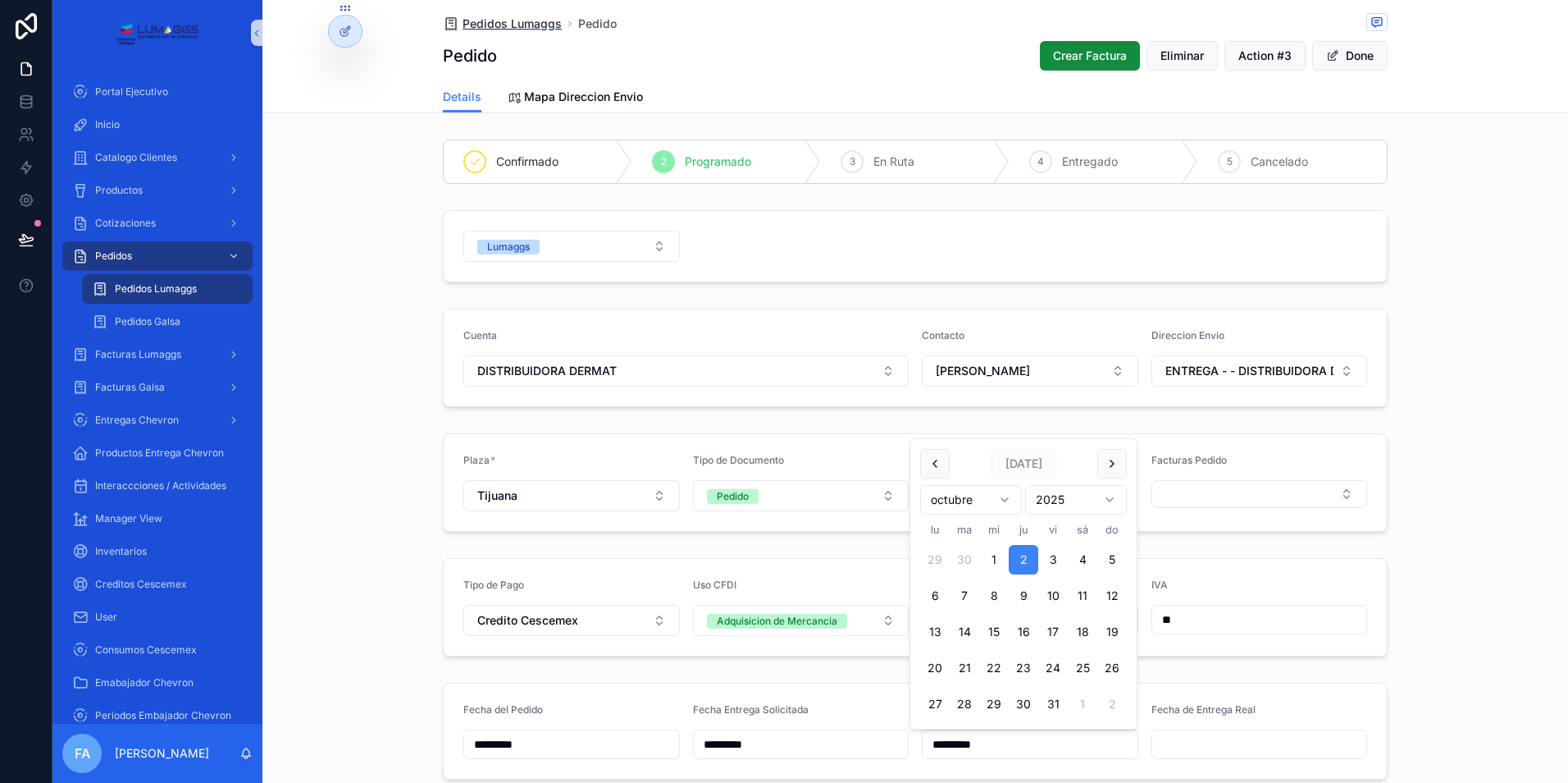
click at [497, 24] on span "Pedidos Lumaggs" at bounding box center [512, 23] width 100 height 16
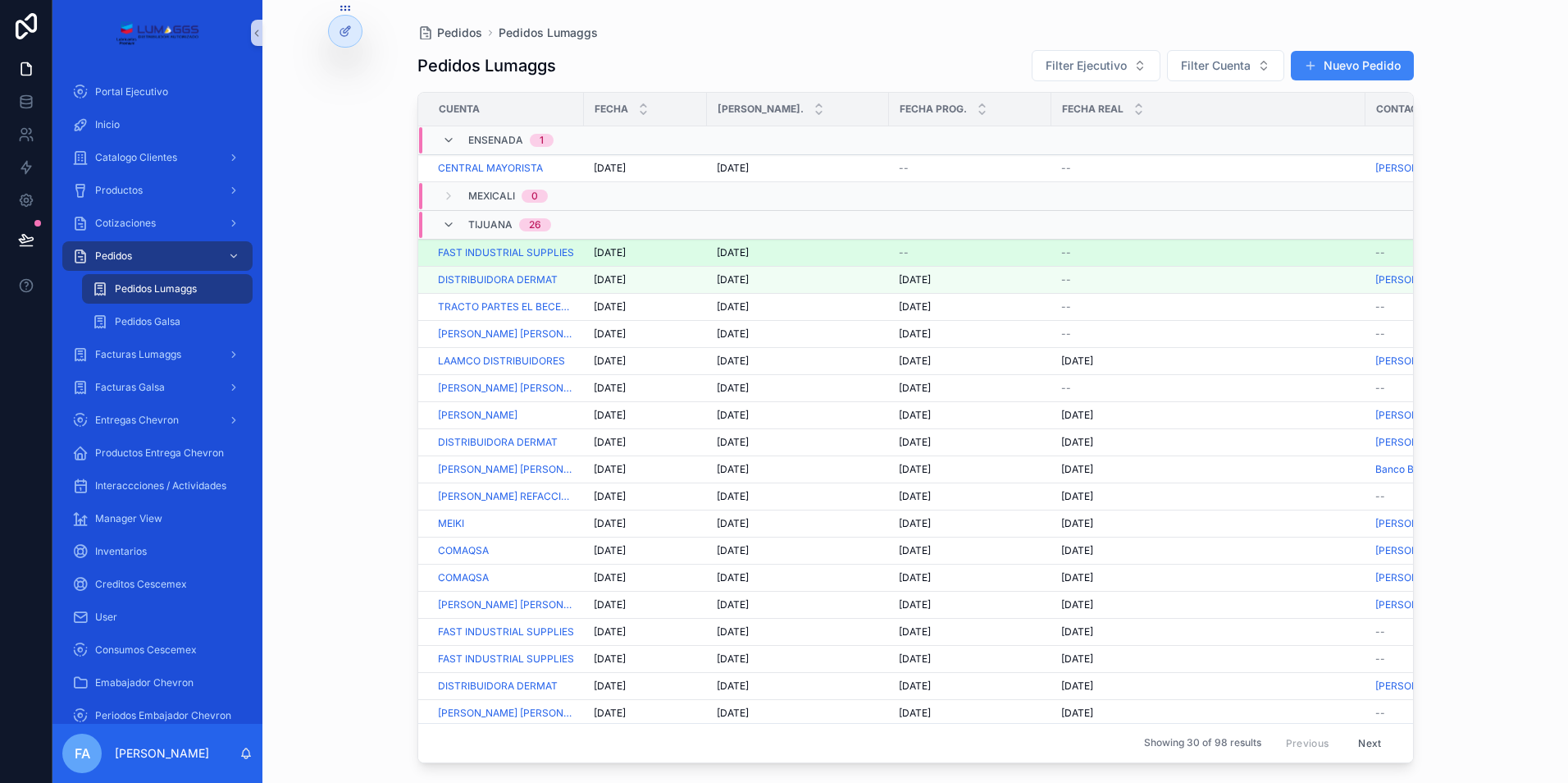
click at [740, 252] on span "[DATE]" at bounding box center [733, 253] width 32 height 14
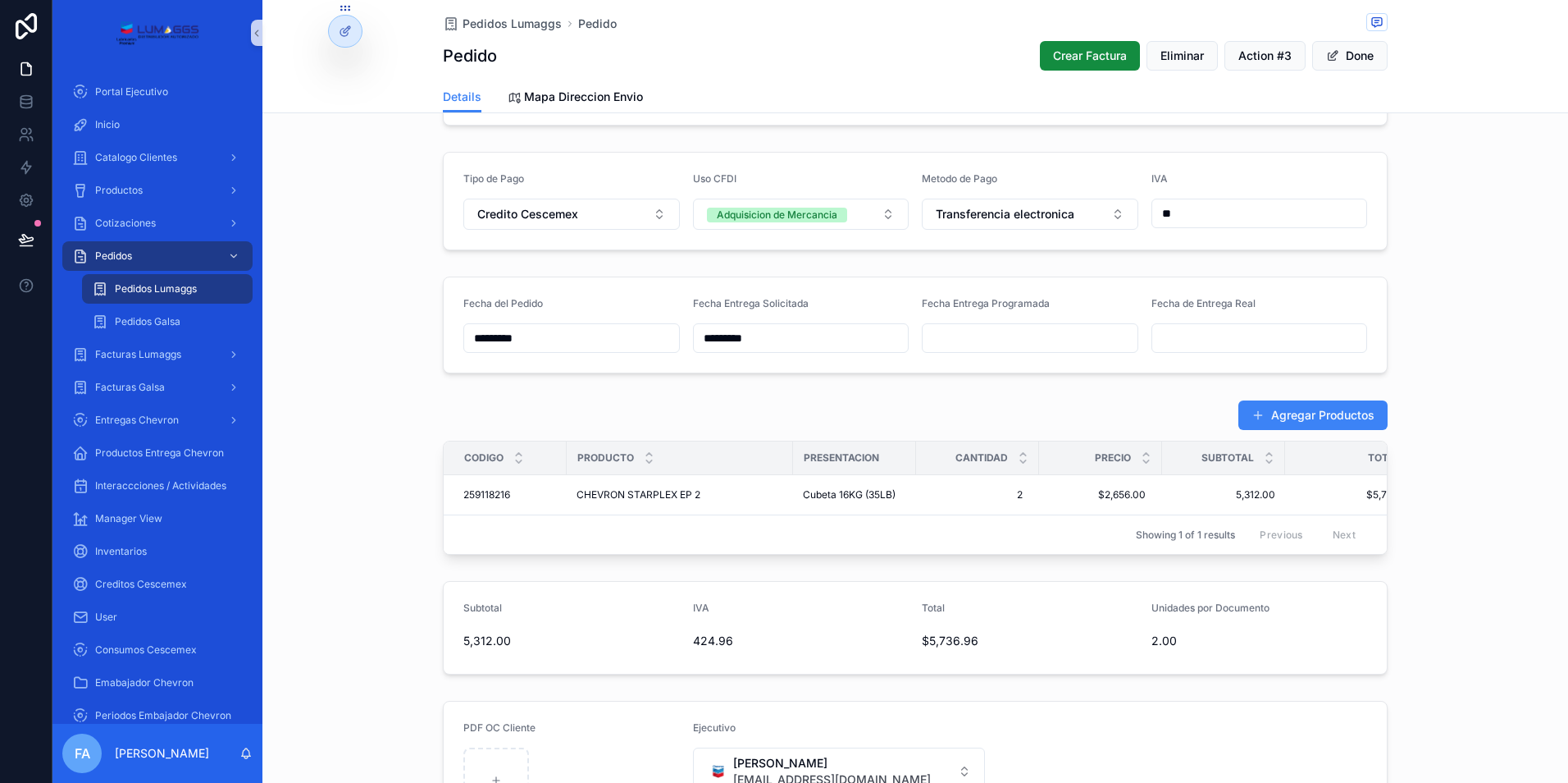
scroll to position [410, 0]
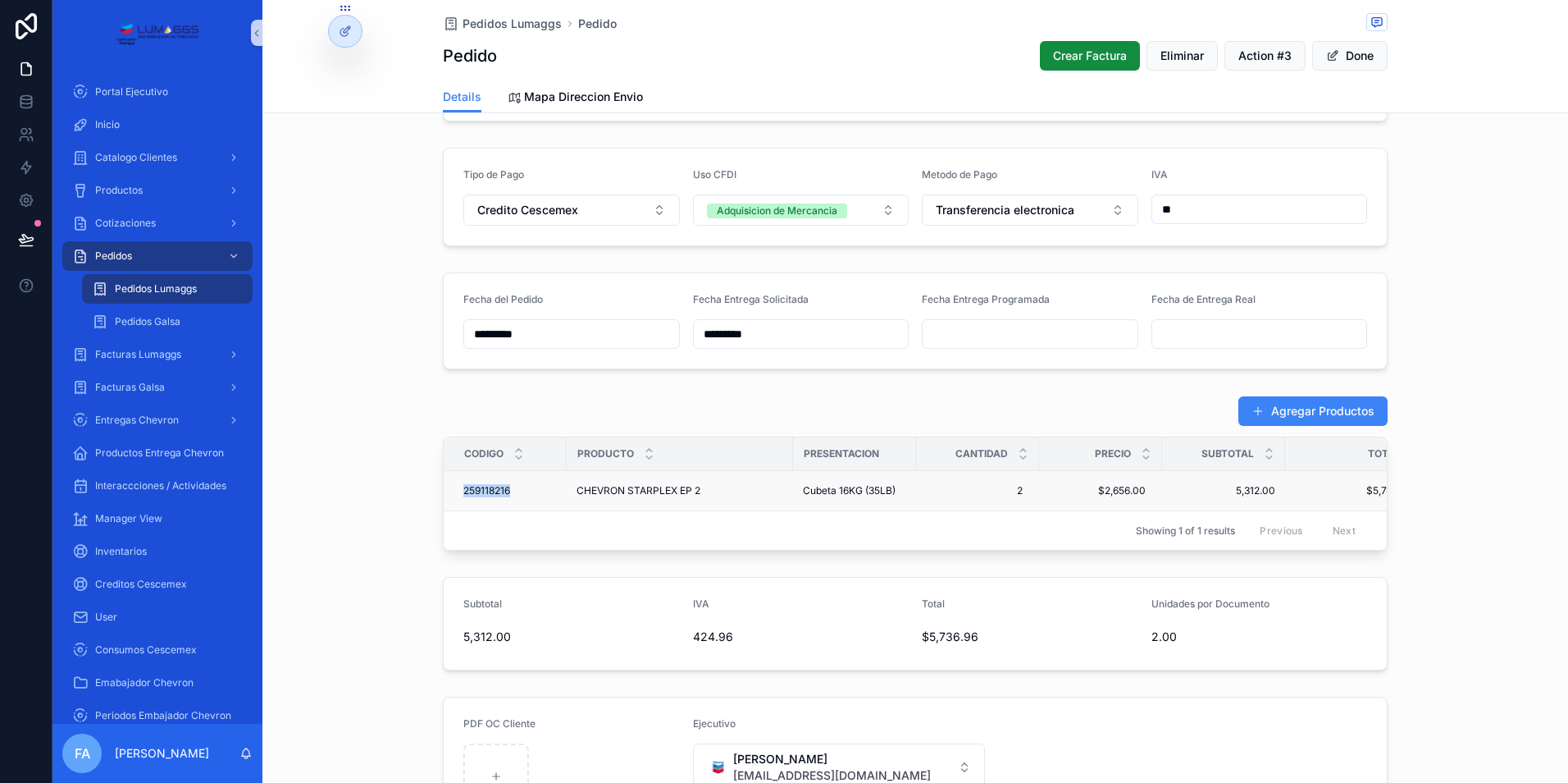
drag, startPoint x: 440, startPoint y: 487, endPoint x: 510, endPoint y: 488, distance: 70.0
click at [510, 488] on td "259118216 259118216" at bounding box center [505, 491] width 123 height 40
copy span "259118216"
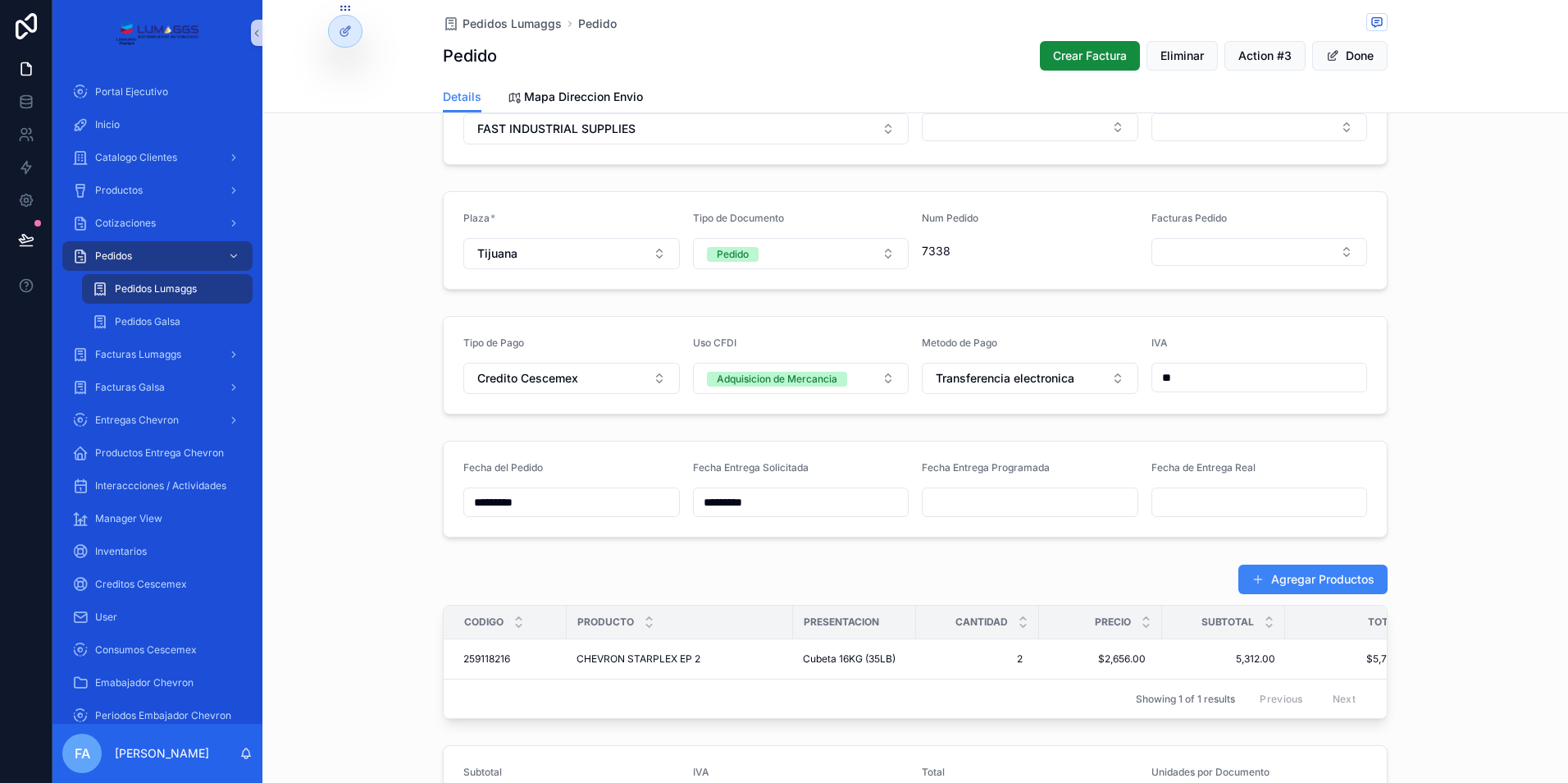
scroll to position [328, 0]
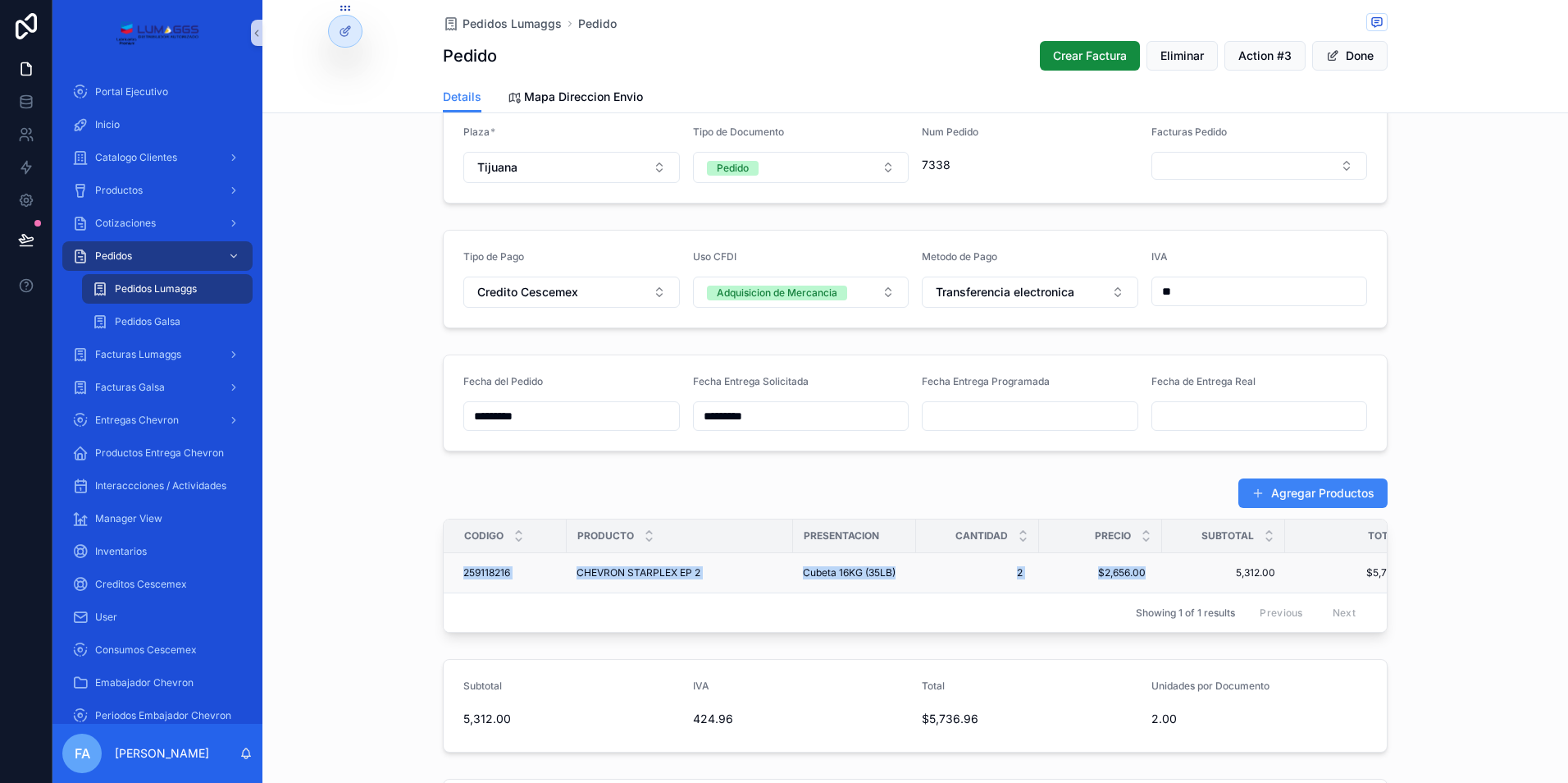
drag, startPoint x: 448, startPoint y: 573, endPoint x: 1150, endPoint y: 575, distance: 702.0
click at [1150, 575] on tr "259118216 259118216 CHEVRON STARPLEX EP 2 CHEVRON STARPLEX EP 2 Cubeta 16KG (35…" at bounding box center [939, 573] width 990 height 40
copy tr "259118216 259118216 CHEVRON STARPLEX EP 2 CHEVRON STARPLEX EP 2 Cubeta 16KG (35…"
click at [516, 26] on span "Pedidos Lumaggs" at bounding box center [512, 23] width 100 height 16
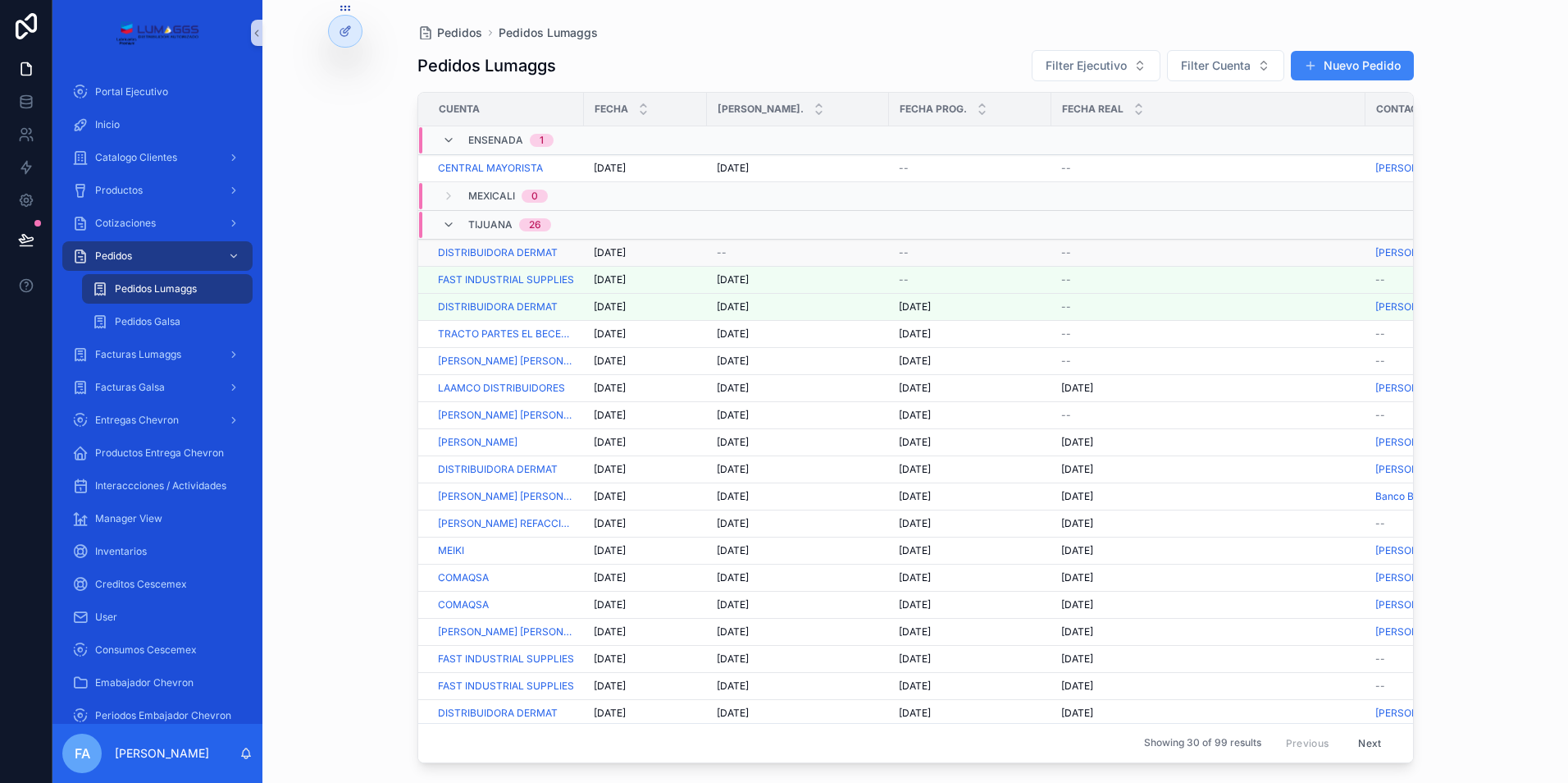
click at [608, 254] on span "[DATE]" at bounding box center [610, 253] width 32 height 14
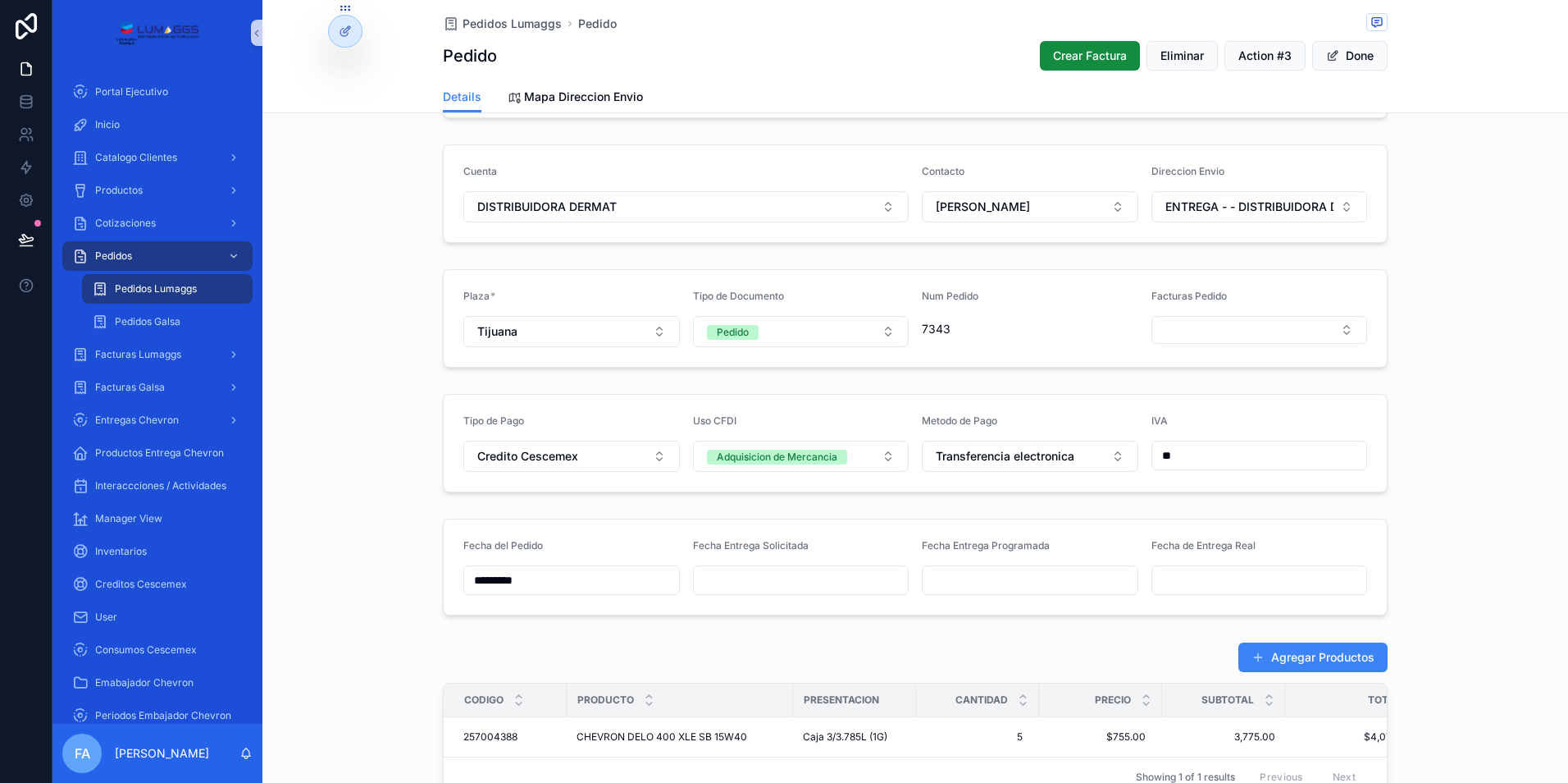
scroll to position [410, 0]
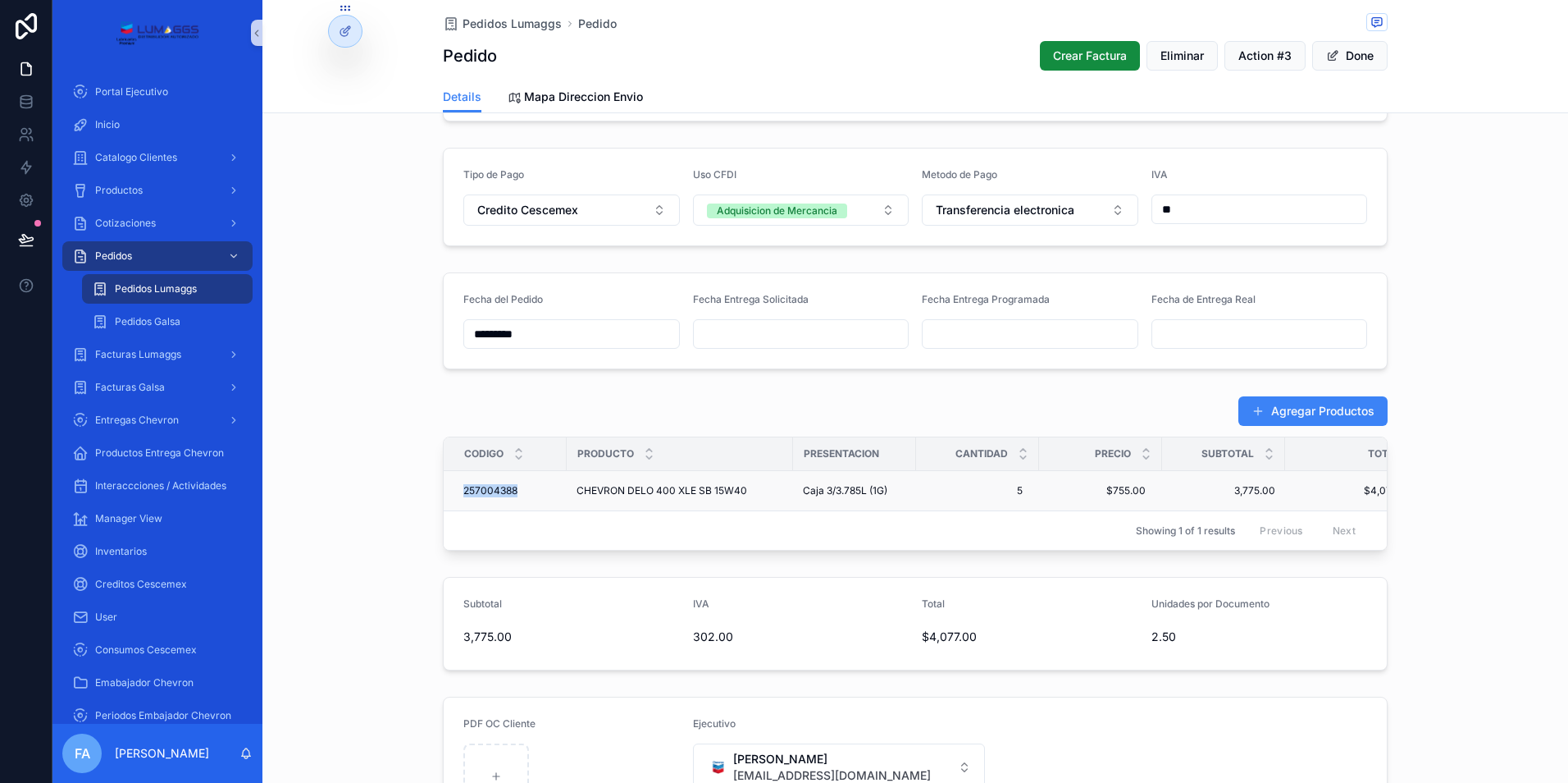
drag, startPoint x: 447, startPoint y: 484, endPoint x: 520, endPoint y: 488, distance: 73.1
click at [520, 488] on td "257004388 257004388" at bounding box center [505, 491] width 123 height 40
copy span "257004388"
drag, startPoint x: 444, startPoint y: 493, endPoint x: 1225, endPoint y: 487, distance: 781.0
click at [1225, 487] on tr "257004388 257004388 CHEVRON DELO 400 XLE SB 15W40 CHEVRON DELO 400 XLE SB 15W40…" at bounding box center [939, 491] width 990 height 40
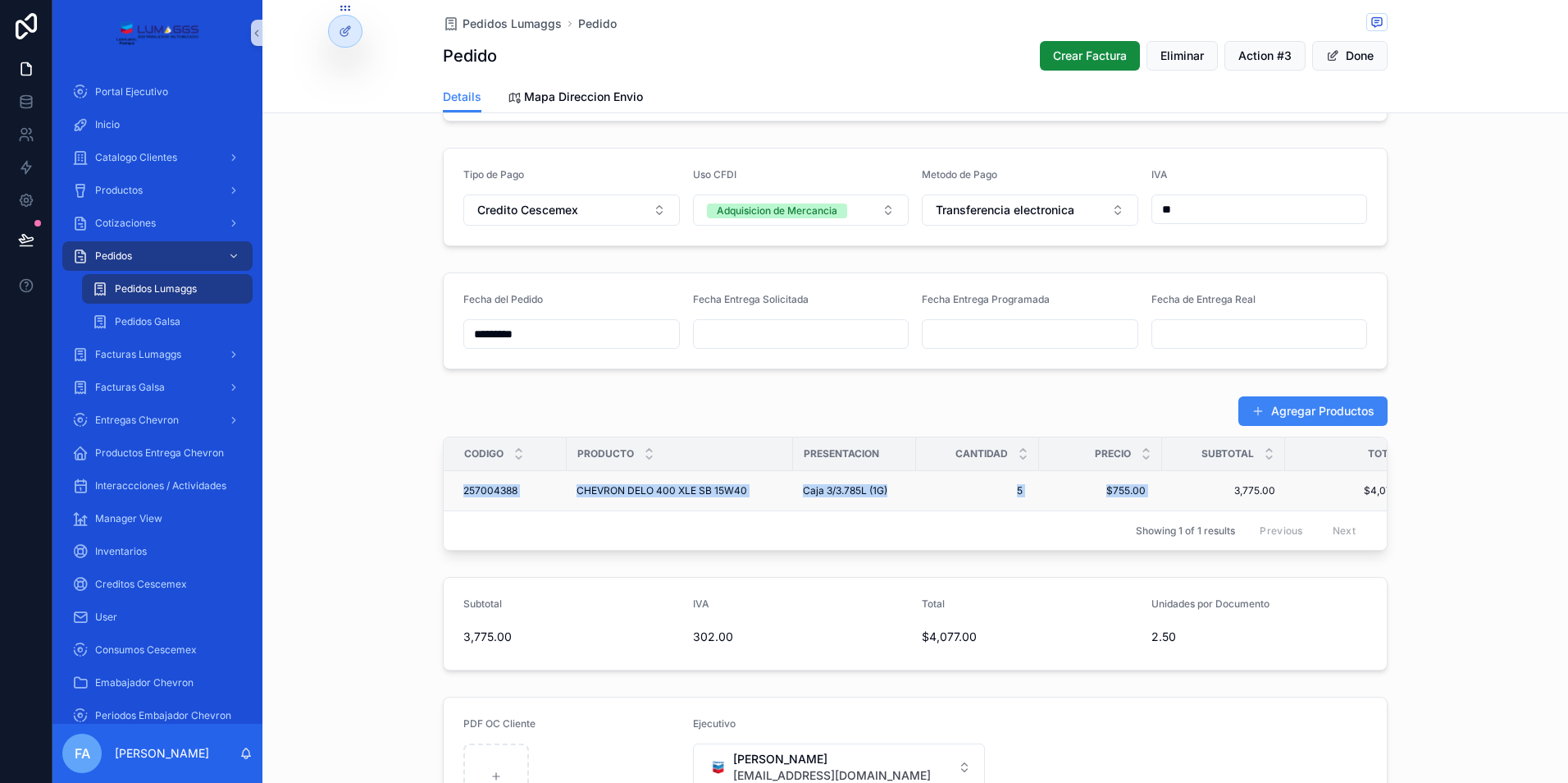
copy tr "257004388 257004388 CHEVRON DELO 400 XLE SB 15W40 CHEVRON DELO 400 XLE SB 15W40…"
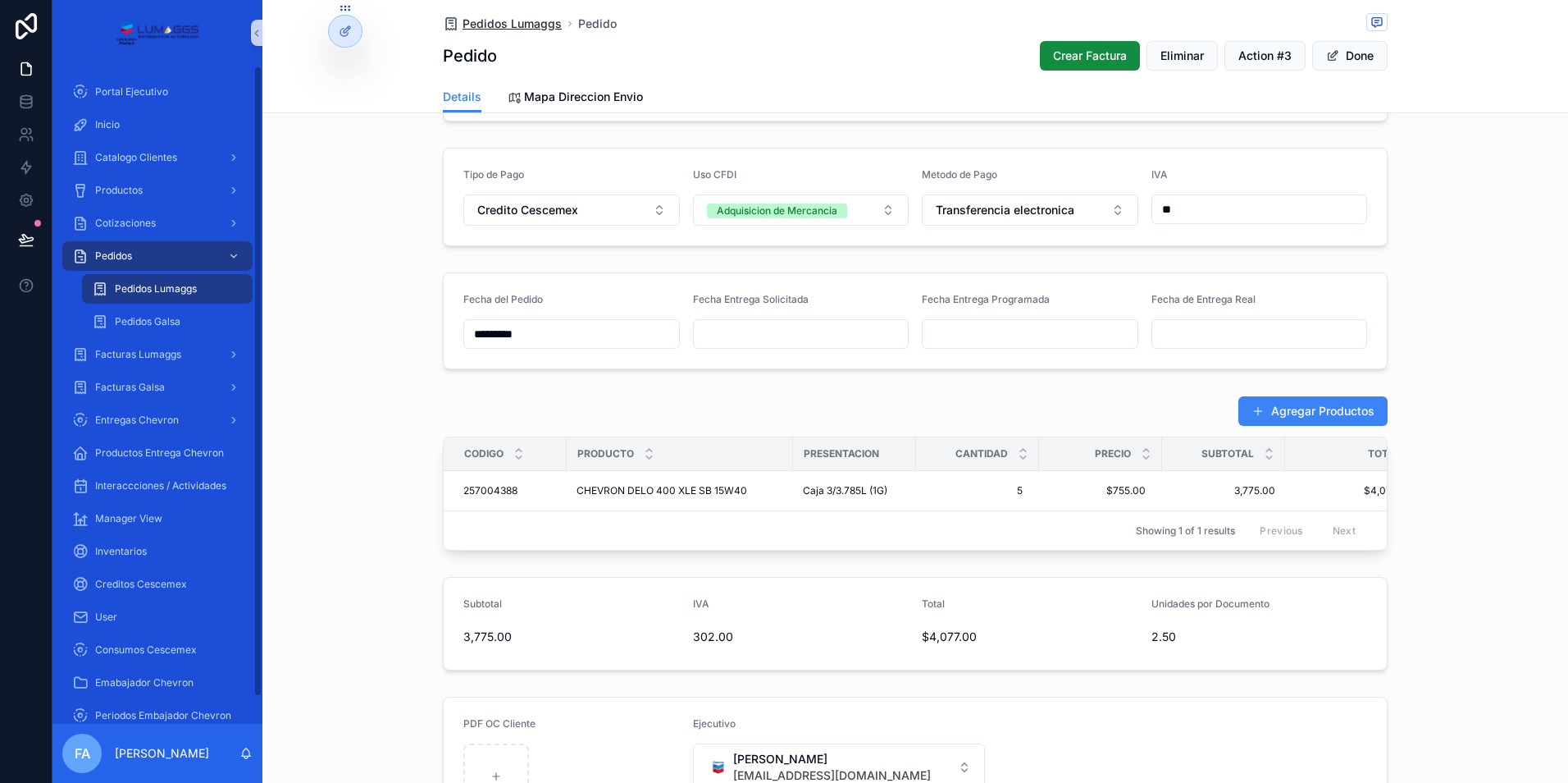
click at [496, 31] on span "Pedidos Lumaggs" at bounding box center [512, 23] width 100 height 16
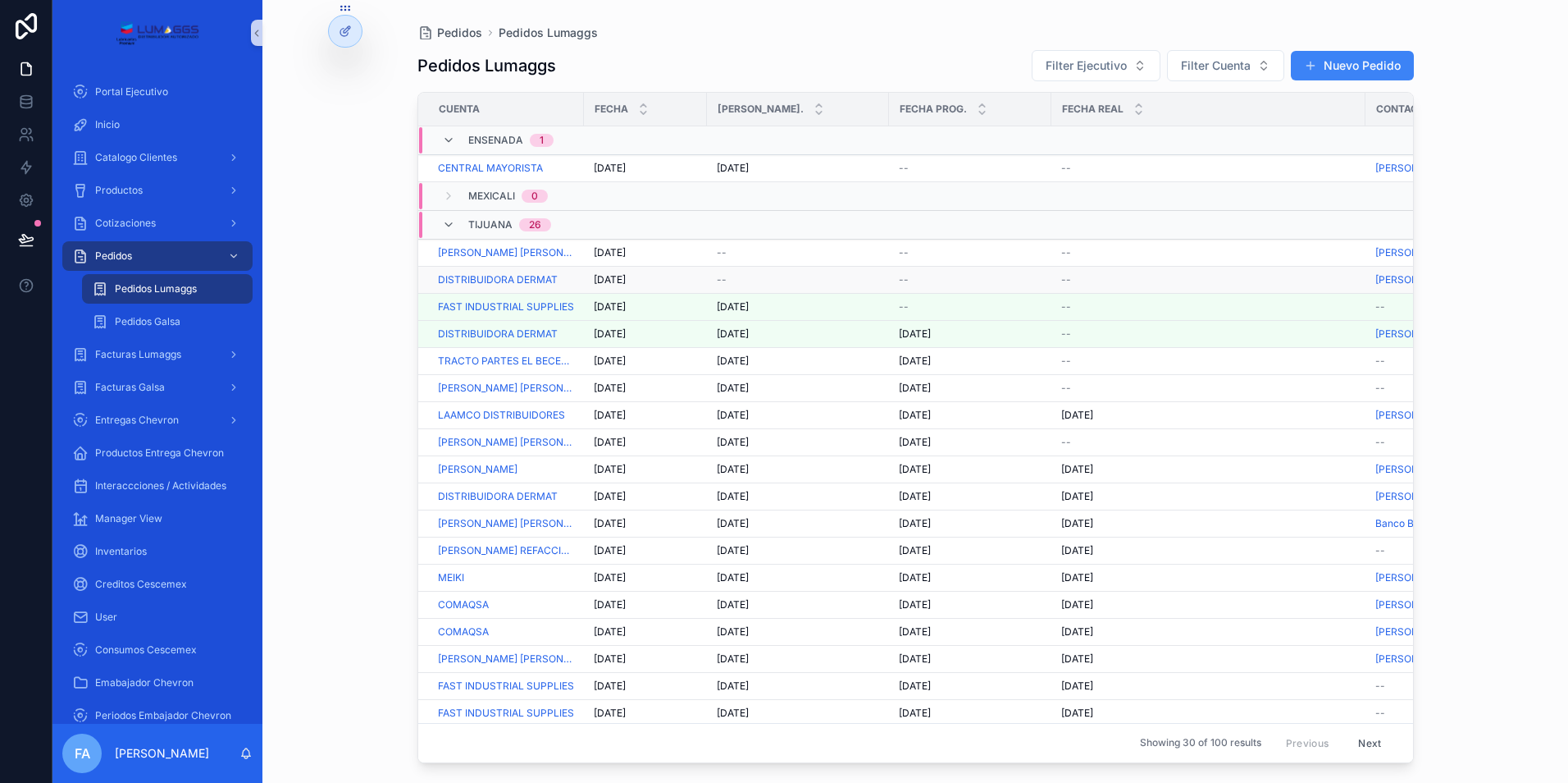
click at [616, 278] on span "[DATE]" at bounding box center [610, 280] width 32 height 14
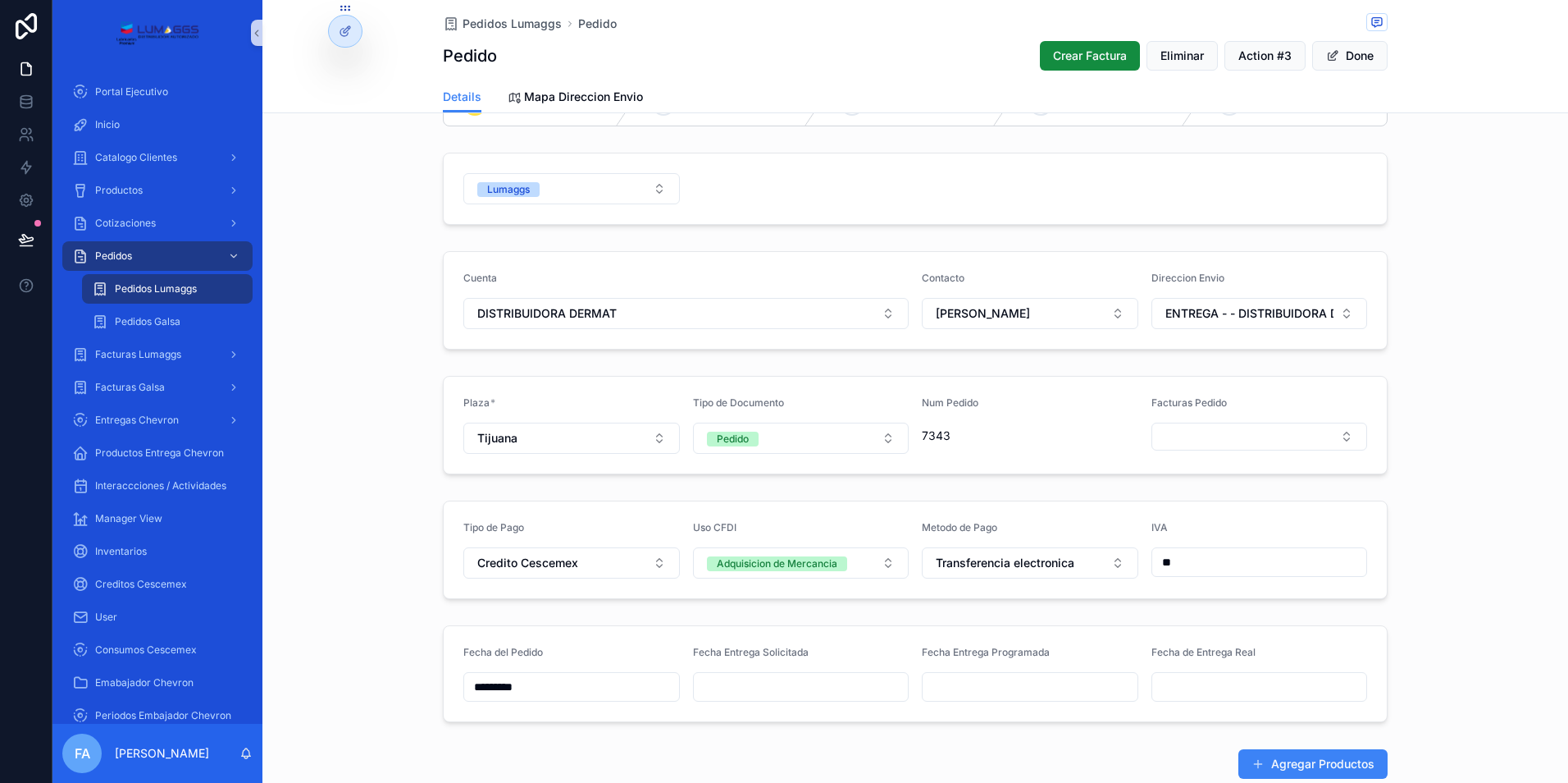
scroll to position [82, 0]
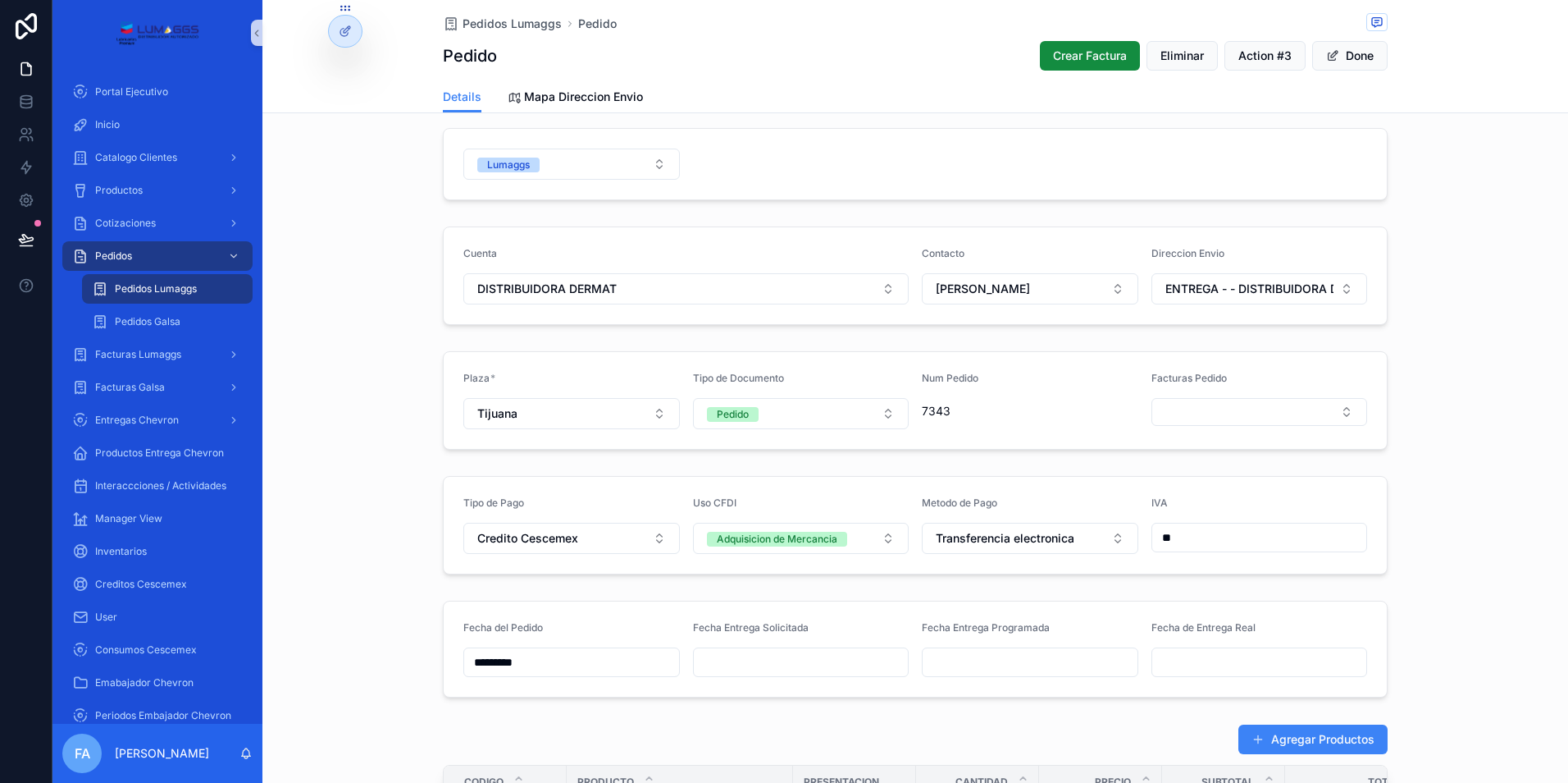
click at [757, 668] on input "scrollable content" at bounding box center [801, 662] width 215 height 23
click at [799, 479] on button "2" at bounding box center [795, 477] width 30 height 30
type input "*********"
click at [154, 256] on div "Pedidos" at bounding box center [158, 256] width 170 height 26
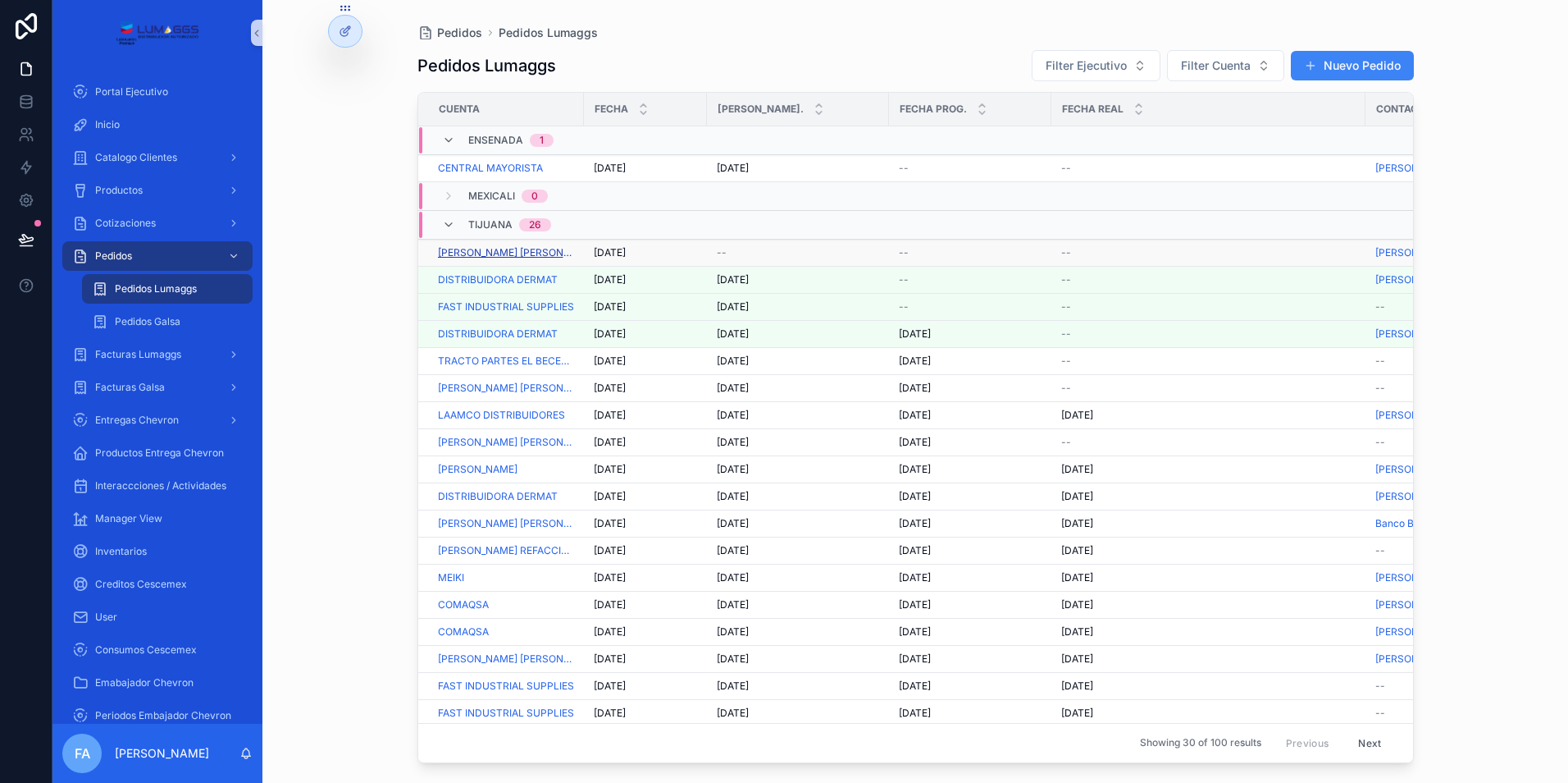
click at [480, 250] on span "[PERSON_NAME] [PERSON_NAME]" at bounding box center [505, 253] width 136 height 14
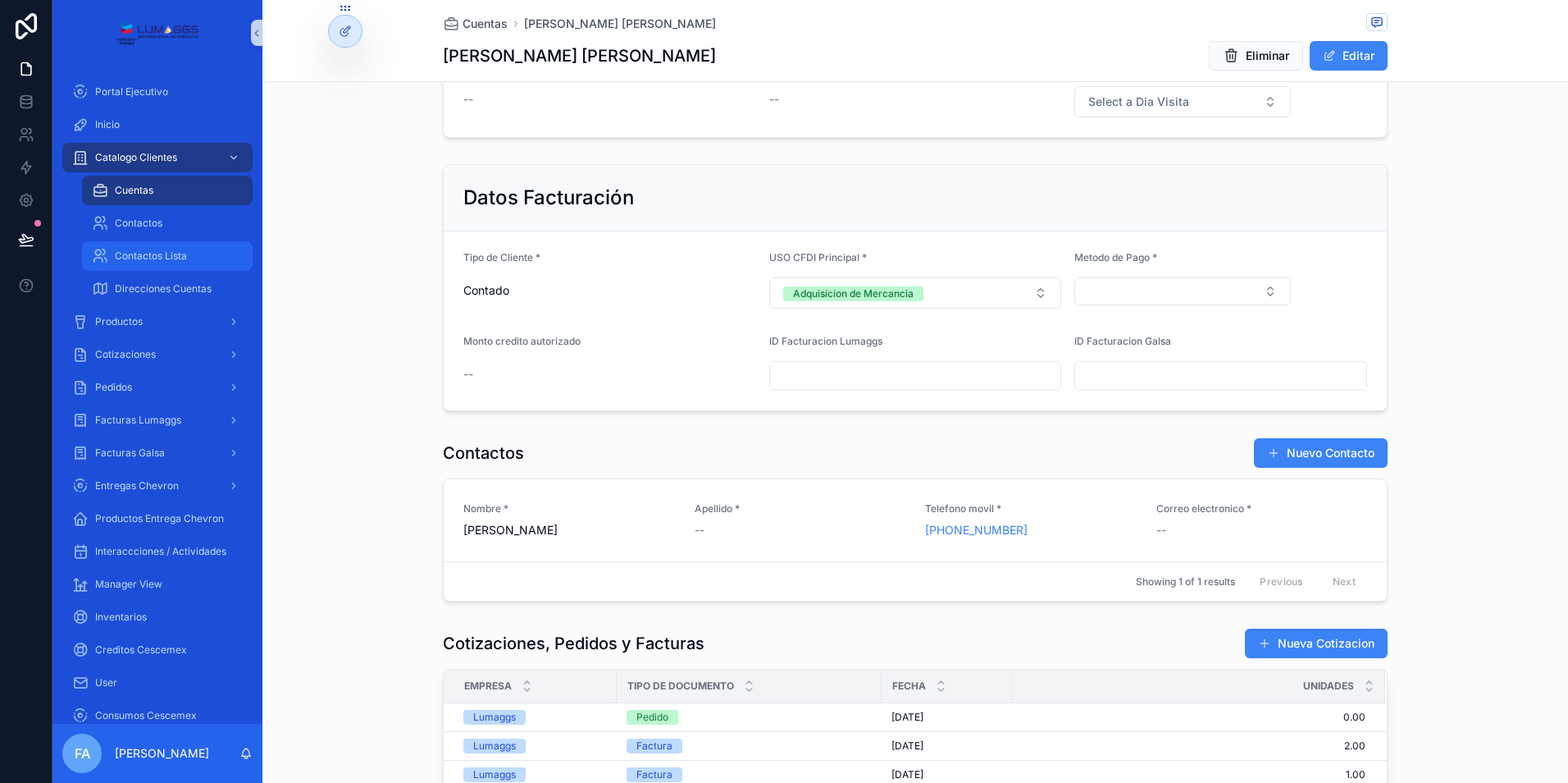
scroll to position [575, 0]
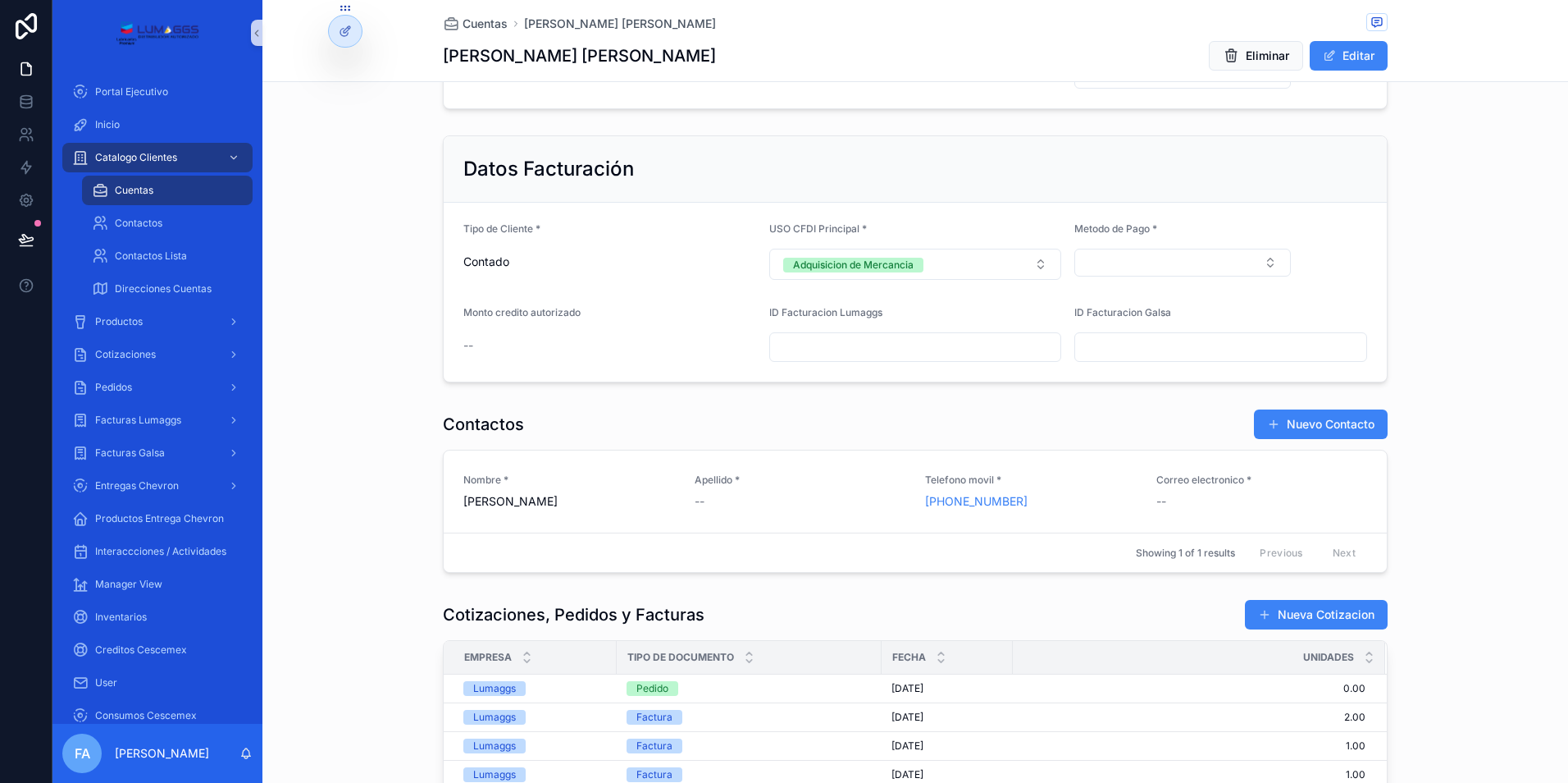
click at [346, 114] on div "Liga Ubicacion Maps -- Coordenadas Ubicacion -- Dia Visita Select a Dia Visita" at bounding box center [915, 60] width 1306 height 111
click at [118, 383] on span "Pedidos" at bounding box center [114, 387] width 37 height 14
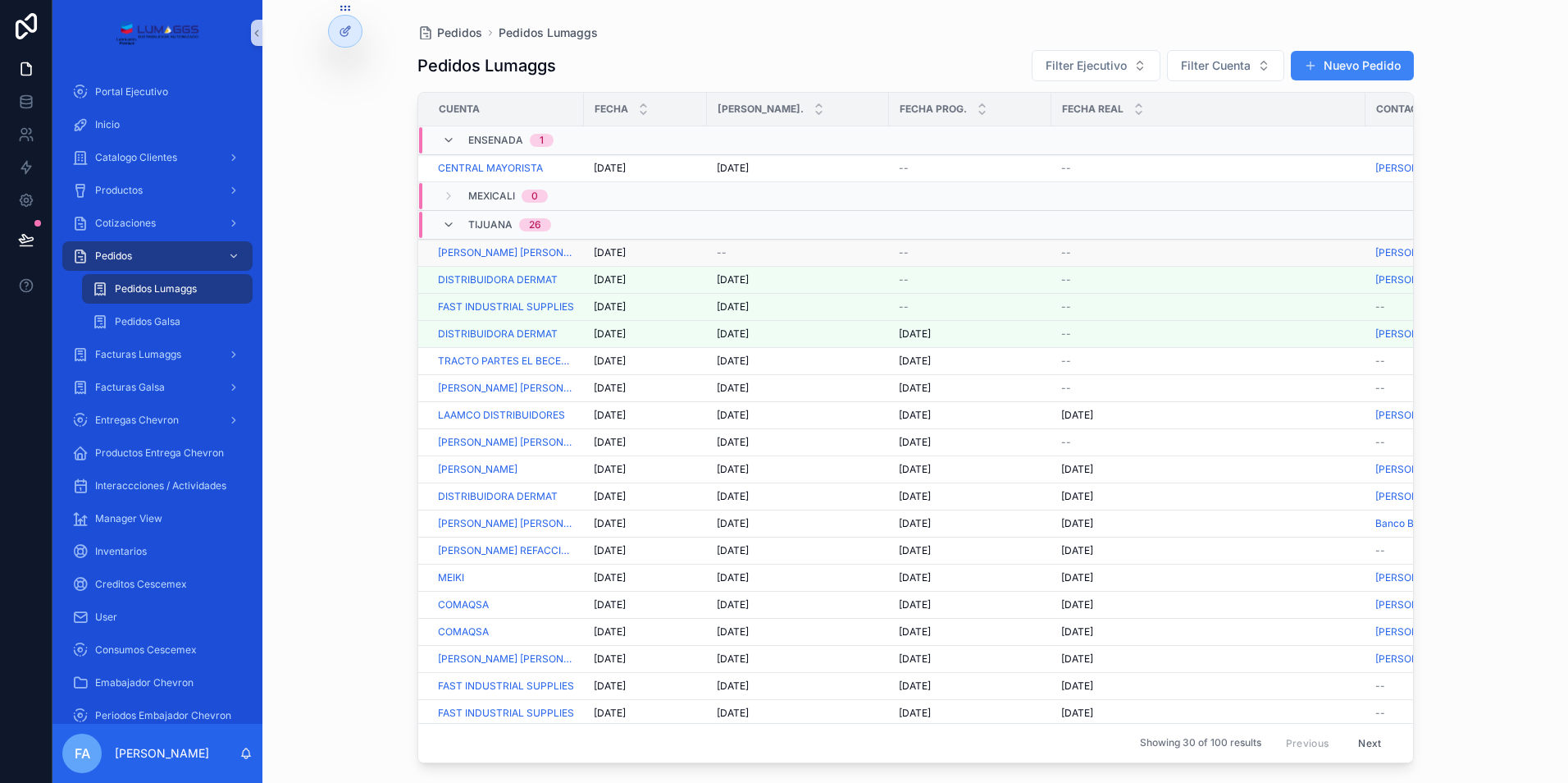
click at [615, 252] on span "[DATE]" at bounding box center [610, 253] width 32 height 14
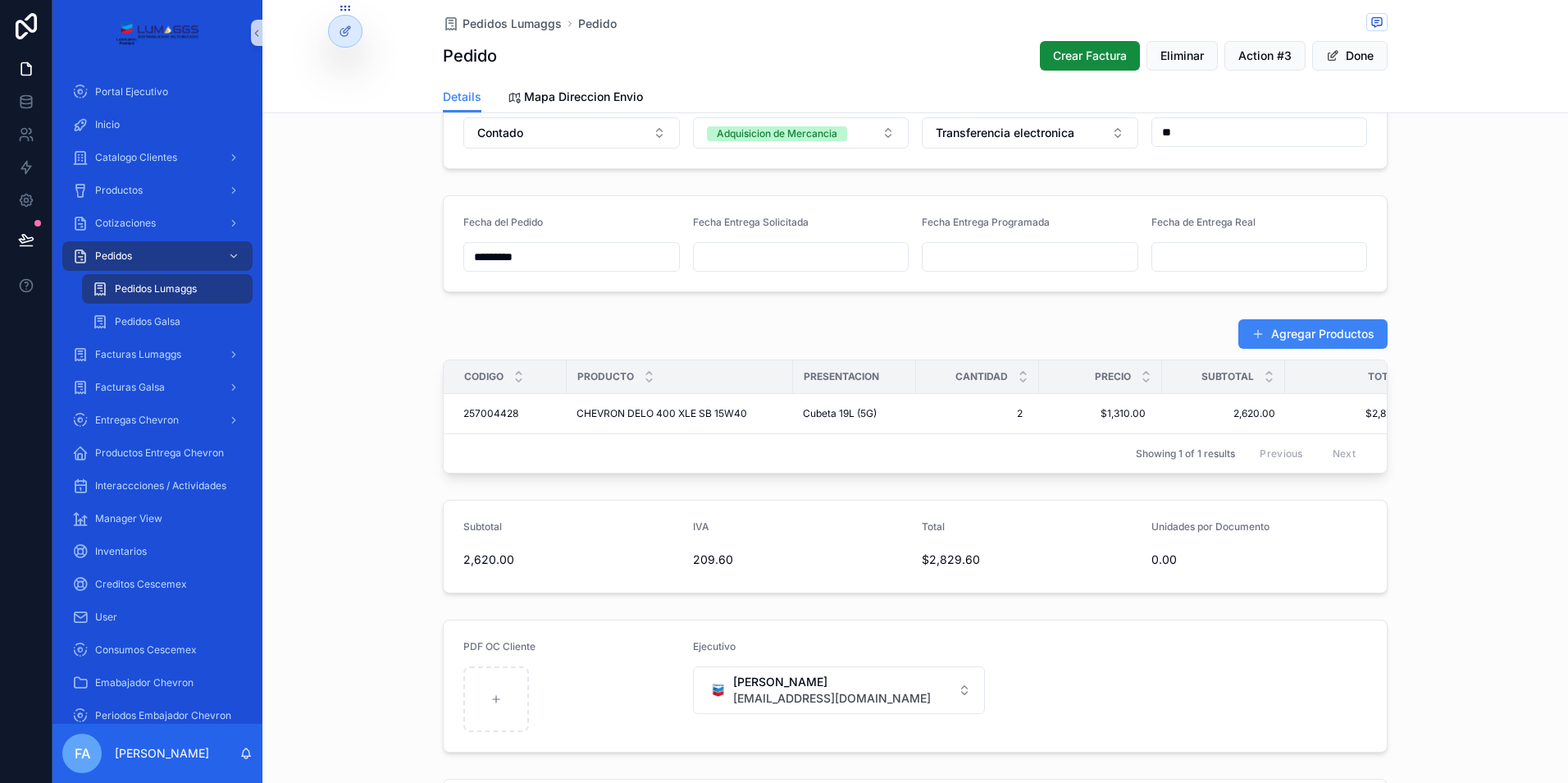
scroll to position [492, 0]
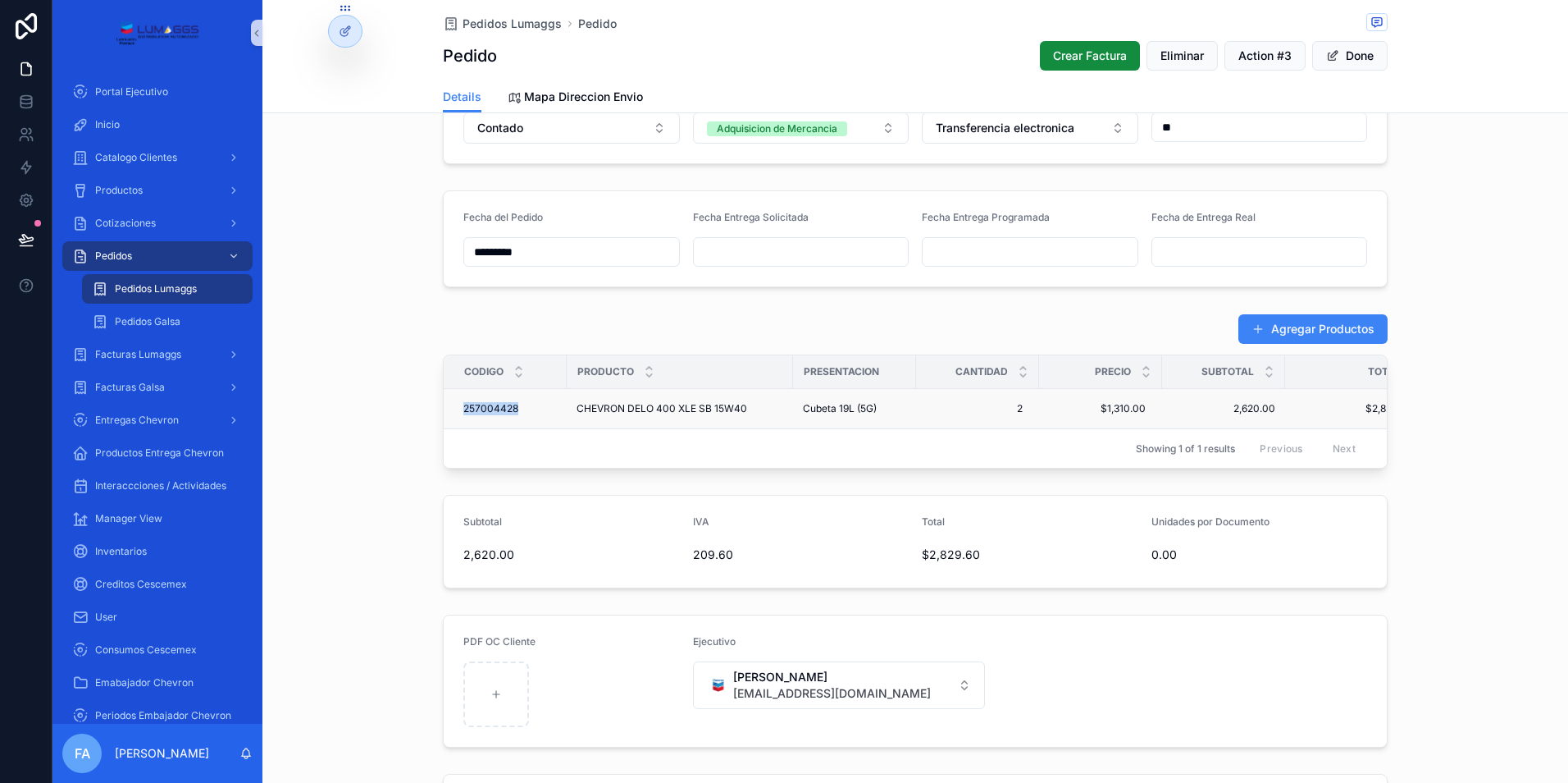
drag, startPoint x: 449, startPoint y: 403, endPoint x: 516, endPoint y: 408, distance: 67.2
click at [516, 408] on td "257004428 257004428" at bounding box center [505, 409] width 123 height 40
copy span "257004428"
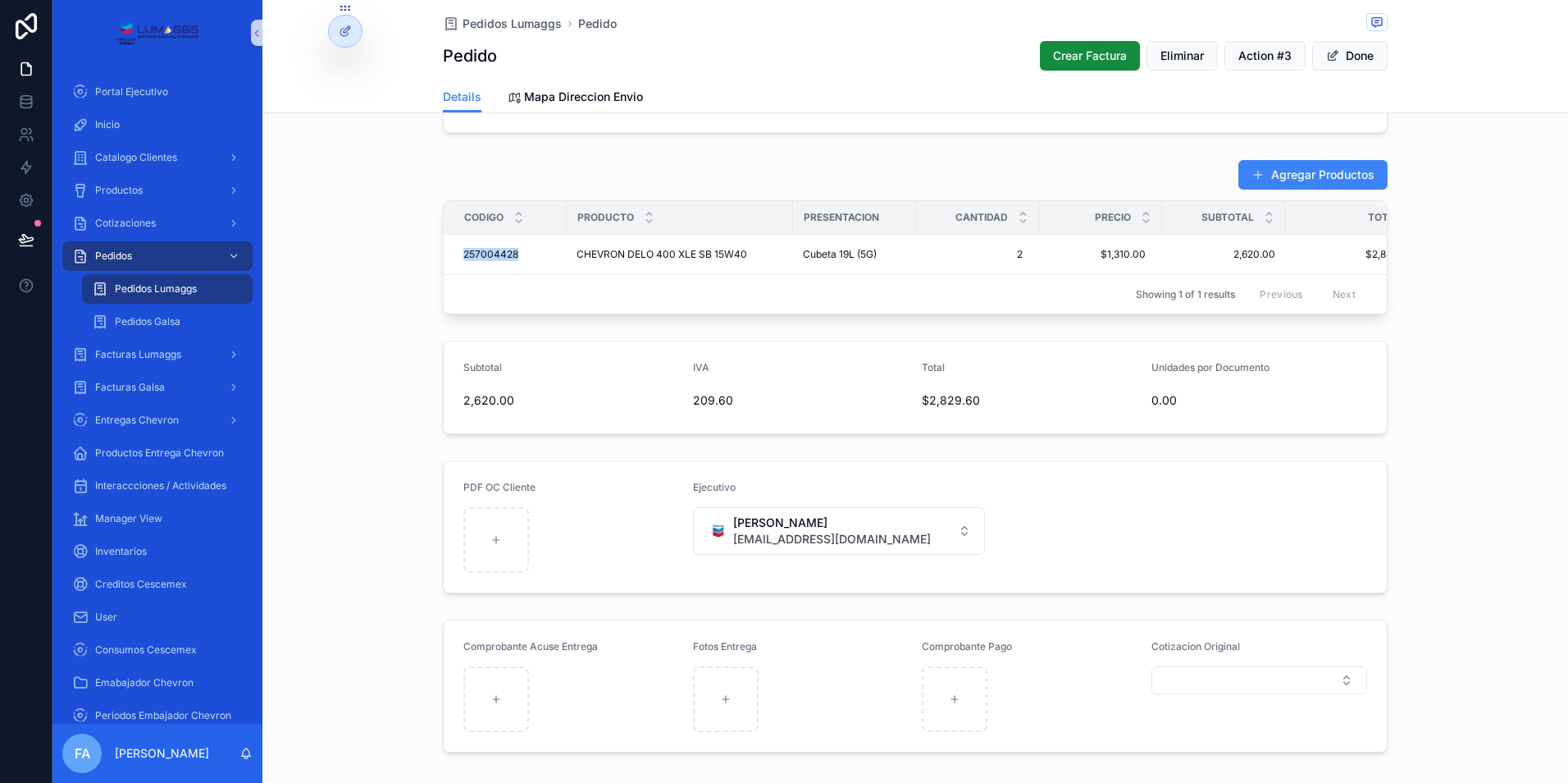
scroll to position [656, 0]
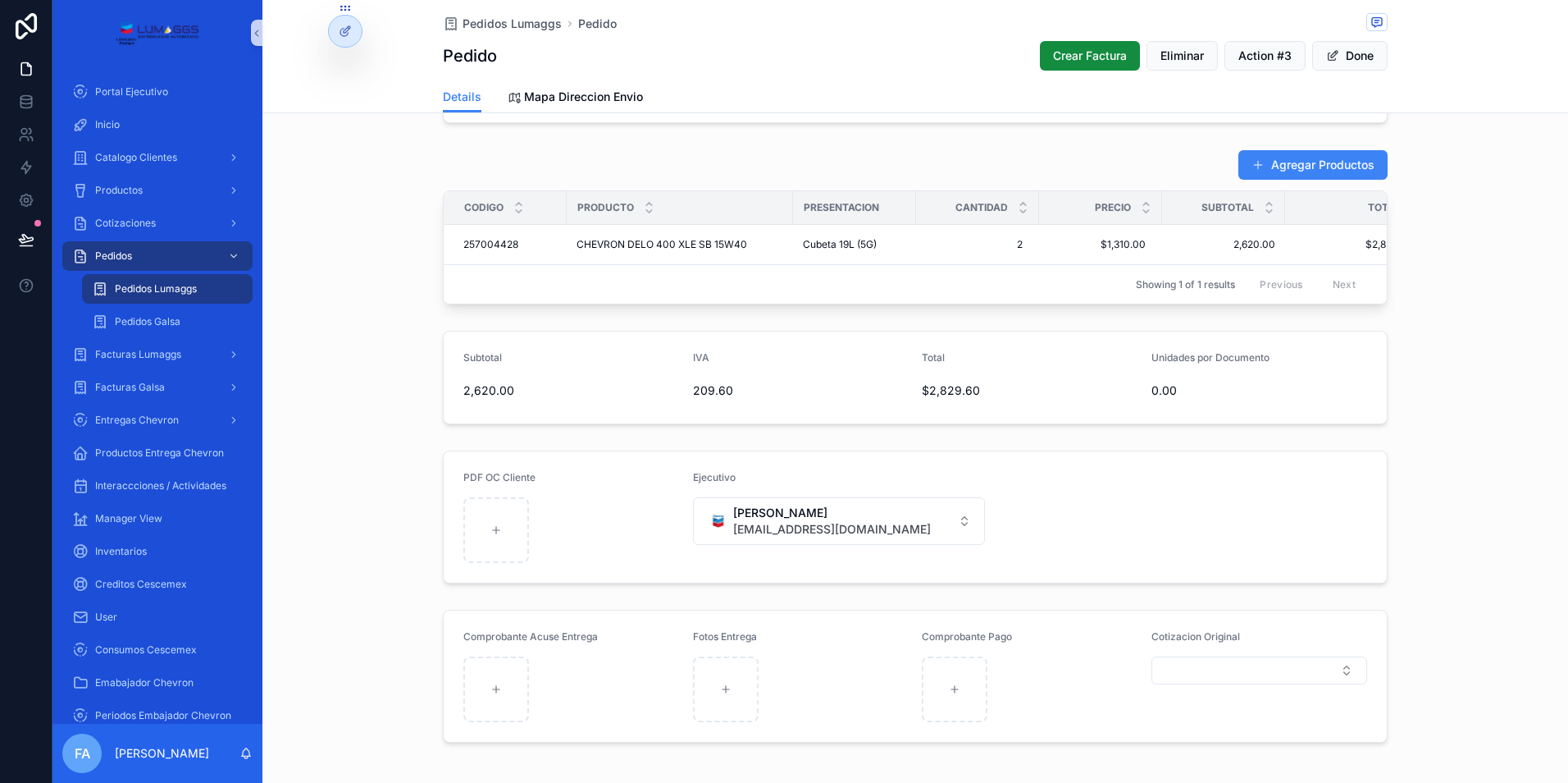
click at [420, 246] on div "Agregar Productos Codigo Producto Presentacion Cantidad Precio Subtotal Total 2…" at bounding box center [915, 226] width 1306 height 168
drag, startPoint x: 454, startPoint y: 240, endPoint x: 1146, endPoint y: 248, distance: 692.0
click at [1146, 248] on tr "257004428 257004428 CHEVRON DELO 400 XLE SB 15W40 CHEVRON DELO 400 XLE SB 15W40…" at bounding box center [939, 245] width 990 height 40
click at [479, 25] on span "Pedidos Lumaggs" at bounding box center [512, 23] width 100 height 16
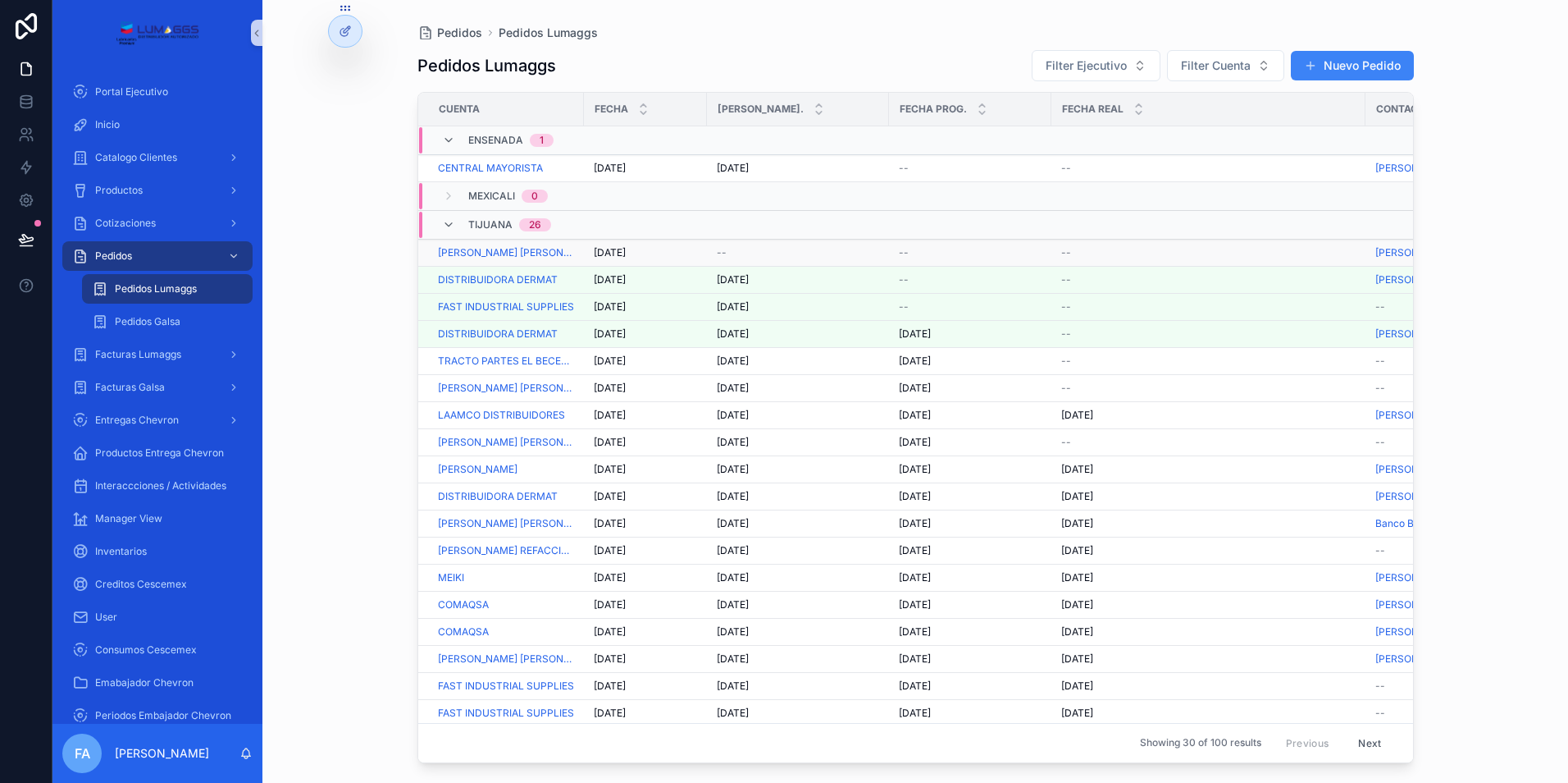
click at [617, 251] on span "[DATE]" at bounding box center [610, 253] width 32 height 14
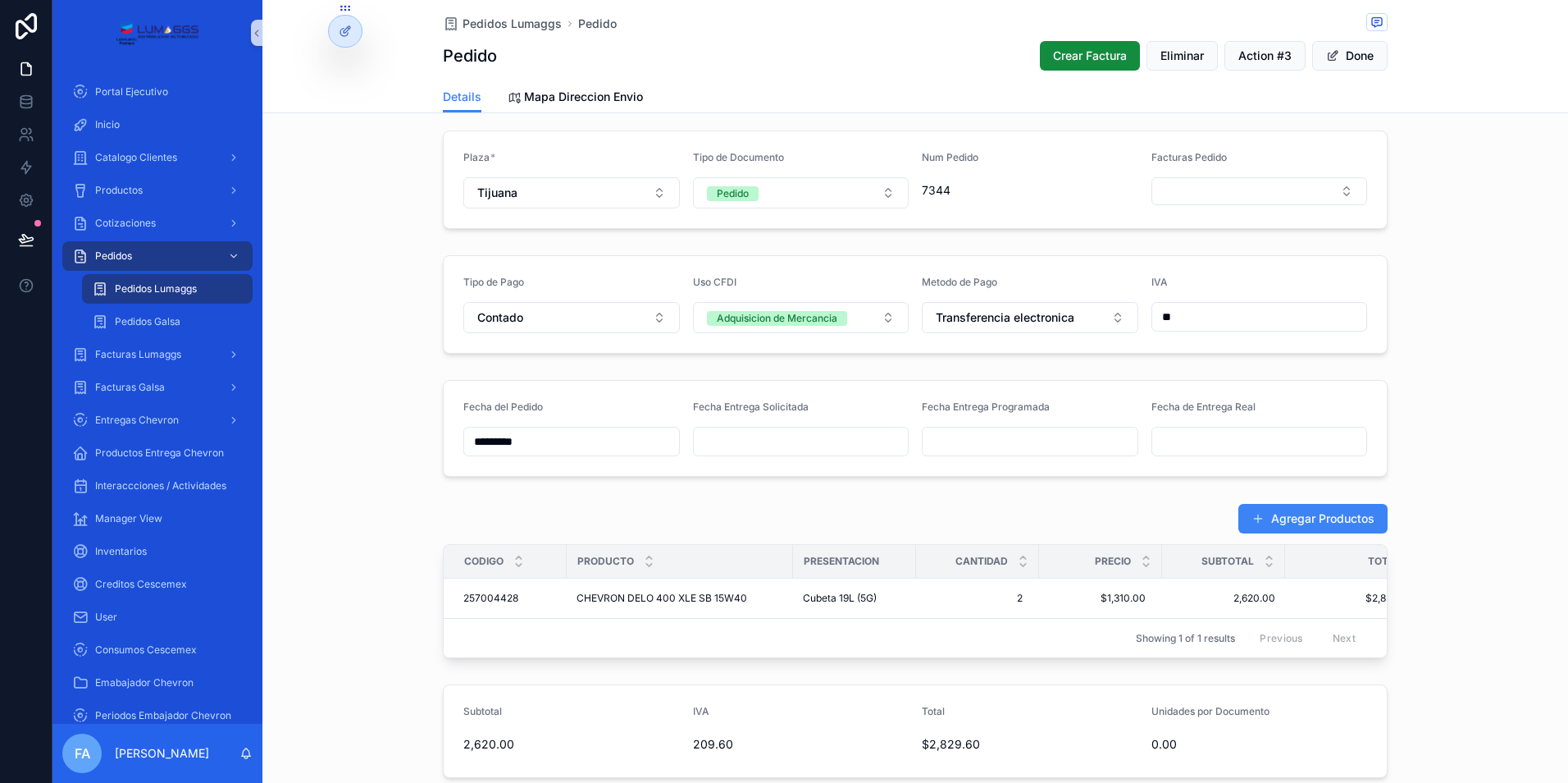
scroll to position [328, 0]
